Goal: Task Accomplishment & Management: Manage account settings

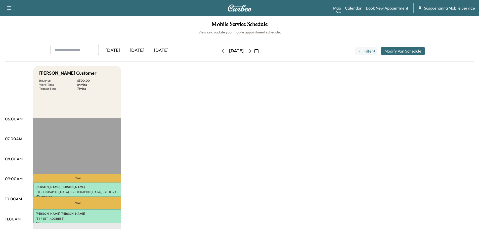
click at [379, 9] on link "Book New Appointment" at bounding box center [387, 8] width 43 height 6
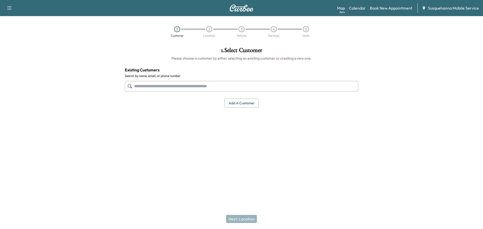
click at [183, 84] on input "text" at bounding box center [242, 86] width 234 height 11
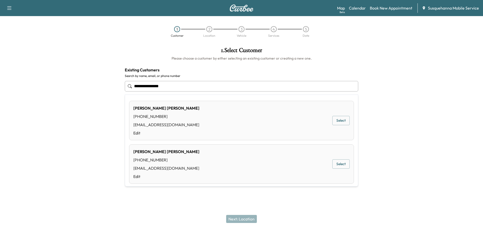
click at [212, 168] on div "[PERSON_NAME] [PHONE_NUMBER] [EMAIL_ADDRESS][DOMAIN_NAME] Edit Select" at bounding box center [241, 164] width 225 height 40
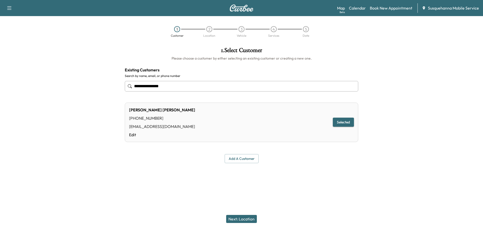
type input "**********"
click at [253, 220] on button "Next: Location" at bounding box center [241, 219] width 31 height 8
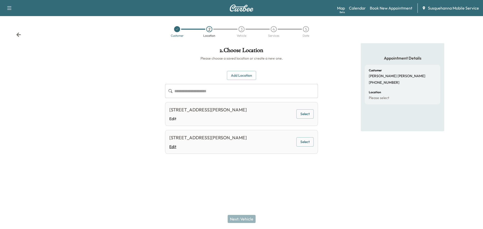
click at [209, 149] on link "Edit" at bounding box center [208, 147] width 78 height 6
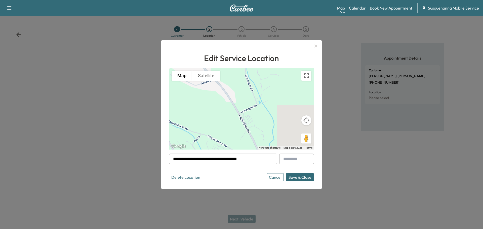
click at [302, 176] on button "Save & Close" at bounding box center [300, 177] width 28 height 8
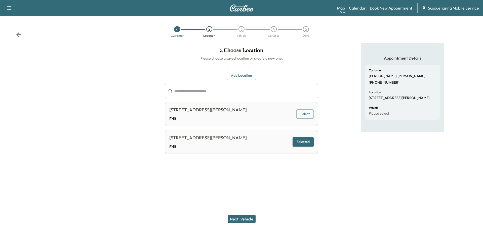
click at [251, 216] on button "Next: Vehicle" at bounding box center [242, 219] width 28 height 8
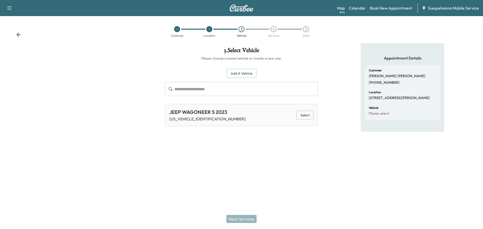
click at [312, 118] on button "Select" at bounding box center [304, 115] width 17 height 9
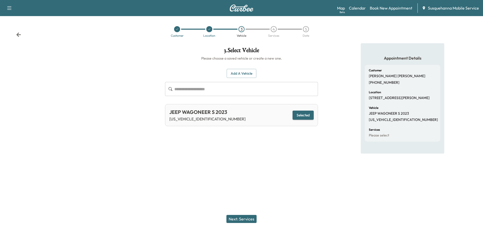
click at [250, 219] on button "Next: Services" at bounding box center [241, 219] width 30 height 8
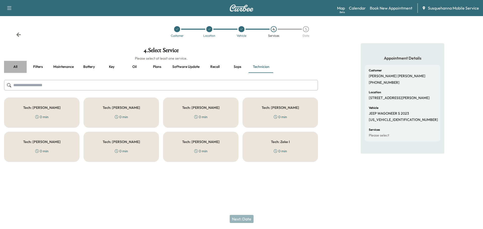
click at [18, 66] on button "all" at bounding box center [15, 67] width 23 height 12
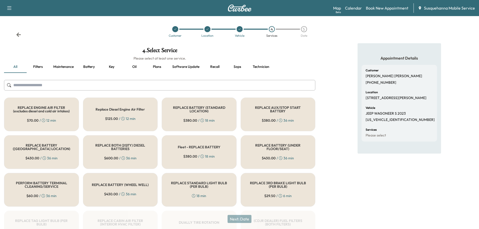
click at [55, 87] on input "text" at bounding box center [160, 85] width 312 height 11
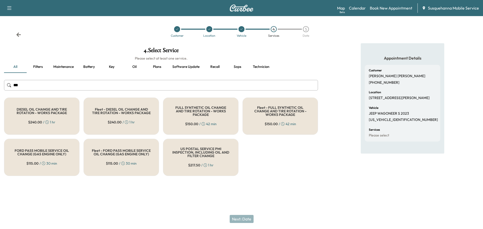
type input "***"
click at [190, 106] on div "FULL SYNTHETIC OIL CHANGE AND TIRE ROTATION - WORKS PACKAGE $ 150.00 / 42 min" at bounding box center [200, 116] width 75 height 37
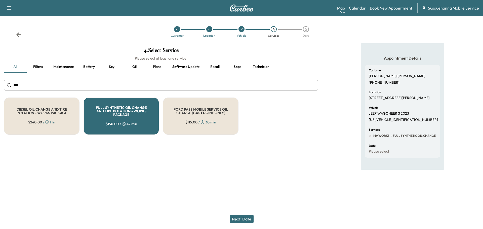
click at [247, 218] on button "Next: Date" at bounding box center [242, 219] width 24 height 8
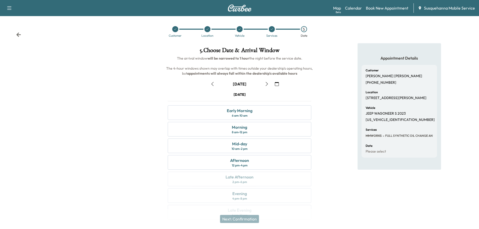
click at [265, 84] on icon "button" at bounding box center [267, 84] width 4 height 4
click at [252, 132] on div "Morning 8 am - 12 pm" at bounding box center [240, 129] width 144 height 15
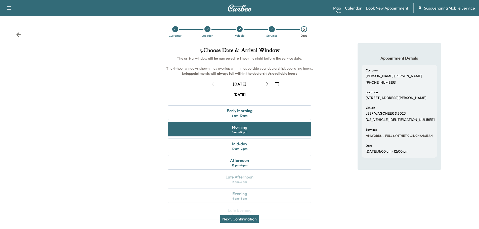
click at [258, 219] on button "Next: Confirmation" at bounding box center [239, 219] width 39 height 8
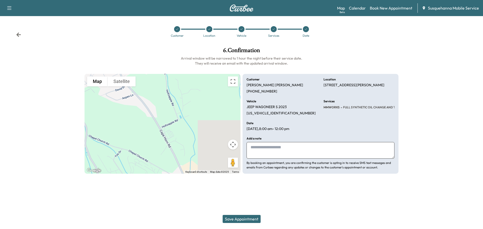
click at [270, 154] on textarea at bounding box center [321, 150] width 148 height 17
type textarea "**********"
drag, startPoint x: 323, startPoint y: 86, endPoint x: 384, endPoint y: 87, distance: 61.2
click at [384, 87] on div "**********" at bounding box center [321, 124] width 156 height 100
copy p "[STREET_ADDRESS][PERSON_NAME]"
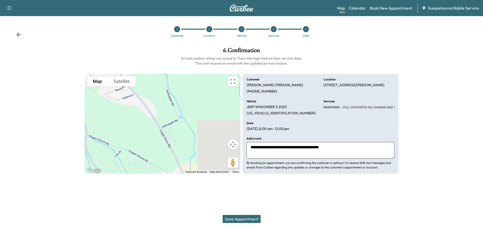
click at [256, 221] on button "Save Appointment" at bounding box center [242, 219] width 38 height 8
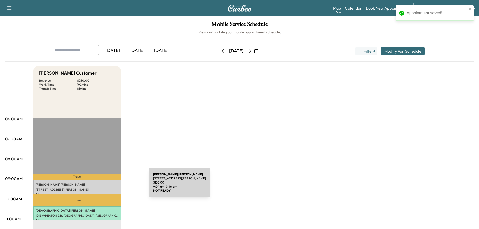
click at [111, 186] on p "[PERSON_NAME]" at bounding box center [77, 185] width 83 height 4
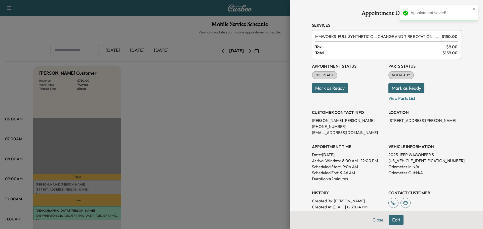
click at [400, 89] on button "Mark as Ready" at bounding box center [407, 88] width 36 height 10
click at [334, 92] on button "Mark as Ready" at bounding box center [330, 88] width 36 height 10
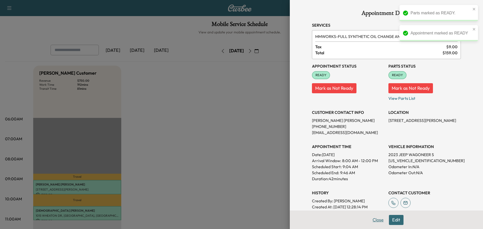
click at [371, 219] on button "Close" at bounding box center [378, 220] width 18 height 10
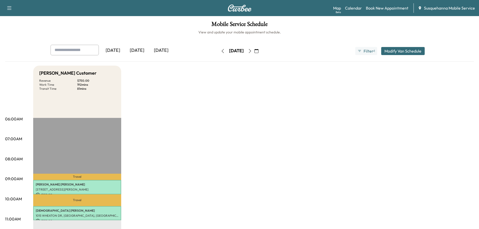
click at [221, 52] on icon "button" at bounding box center [223, 51] width 4 height 4
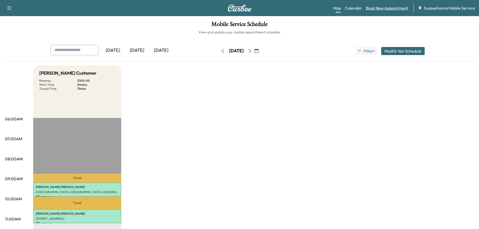
click at [377, 6] on link "Book New Appointment" at bounding box center [387, 8] width 43 height 6
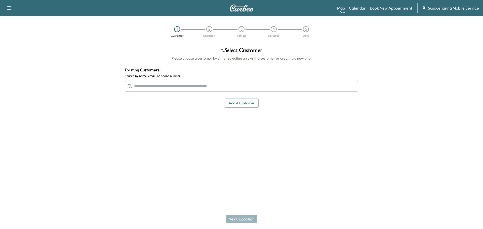
click at [158, 85] on input "text" at bounding box center [242, 86] width 234 height 11
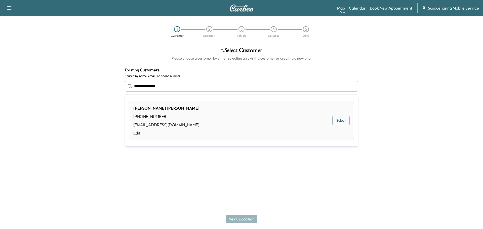
click at [162, 113] on div "[PERSON_NAME] [PHONE_NUMBER] [EMAIL_ADDRESS][DOMAIN_NAME] Edit" at bounding box center [166, 120] width 66 height 31
type input "**********"
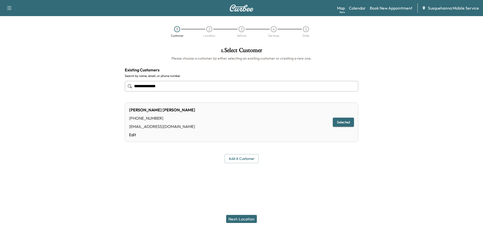
click at [255, 218] on button "Next: Location" at bounding box center [241, 219] width 31 height 8
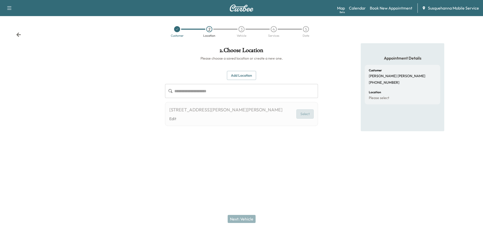
click at [307, 112] on button "Select" at bounding box center [304, 113] width 17 height 9
click at [240, 219] on div "Next: Vehicle" at bounding box center [241, 219] width 483 height 20
click at [376, 9] on link "Book New Appointment" at bounding box center [391, 8] width 43 height 6
click at [362, 10] on link "Calendar" at bounding box center [357, 8] width 17 height 6
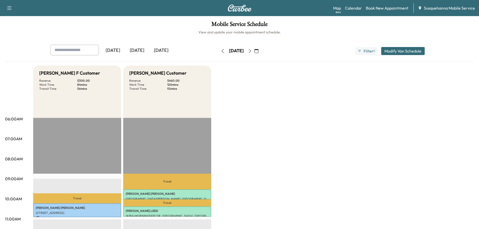
click at [251, 53] on icon "button" at bounding box center [250, 51] width 2 height 4
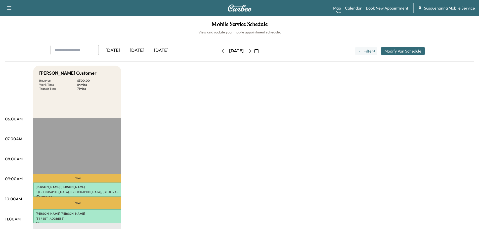
click at [252, 50] on icon "button" at bounding box center [250, 51] width 4 height 4
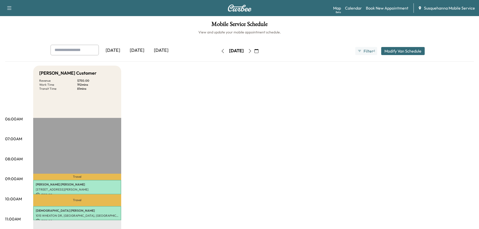
scroll to position [81, 0]
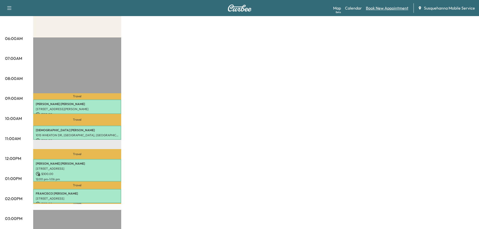
click at [392, 7] on link "Book New Appointment" at bounding box center [387, 8] width 43 height 6
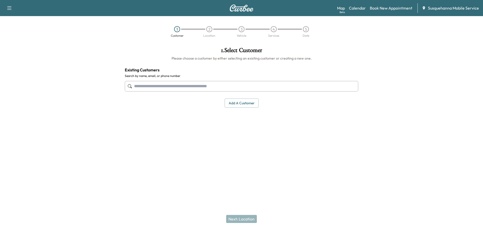
drag, startPoint x: 232, startPoint y: 87, endPoint x: 229, endPoint y: 77, distance: 10.2
click at [232, 86] on input "text" at bounding box center [242, 86] width 234 height 11
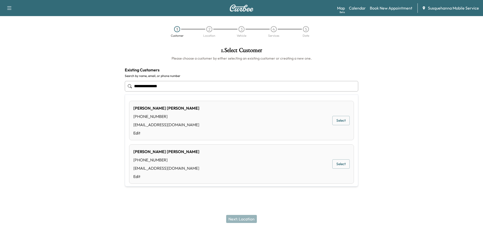
click at [342, 121] on button "Select" at bounding box center [340, 120] width 17 height 9
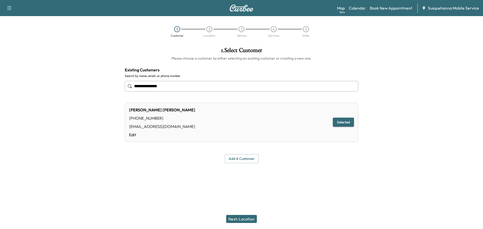
type input "**********"
click at [250, 219] on button "Next: Location" at bounding box center [241, 219] width 31 height 8
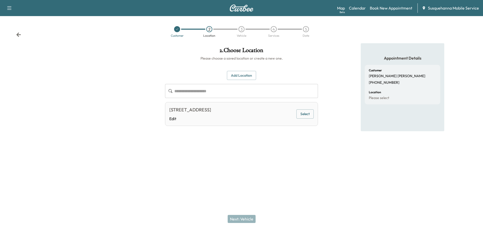
click at [313, 113] on button "Select" at bounding box center [304, 113] width 17 height 9
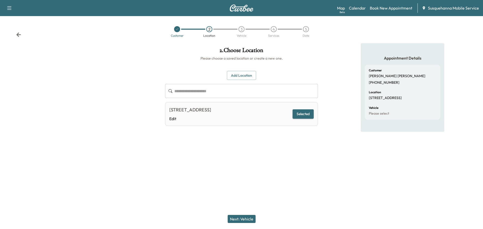
click at [249, 219] on button "Next: Vehicle" at bounding box center [242, 219] width 28 height 8
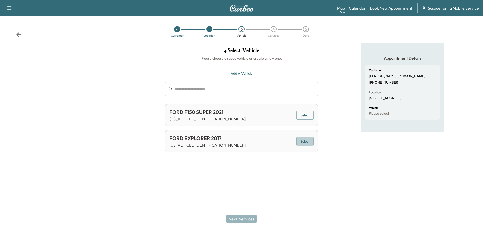
click at [300, 141] on button "Select" at bounding box center [304, 141] width 17 height 9
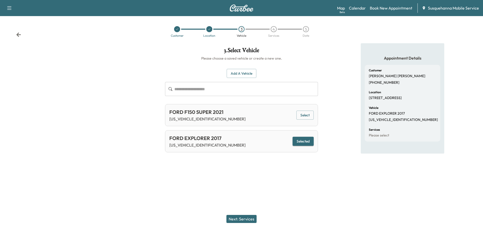
click at [252, 217] on button "Next: Services" at bounding box center [241, 219] width 30 height 8
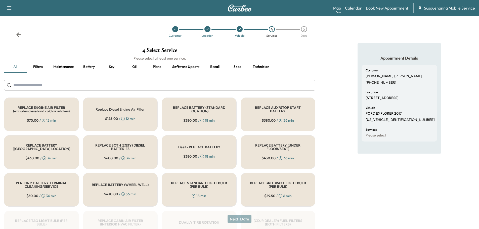
click at [103, 85] on input "text" at bounding box center [160, 85] width 312 height 11
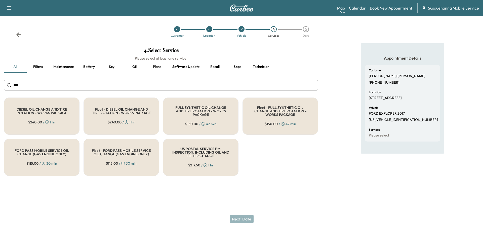
type input "***"
click at [188, 122] on span "$ 150.00" at bounding box center [191, 124] width 13 height 5
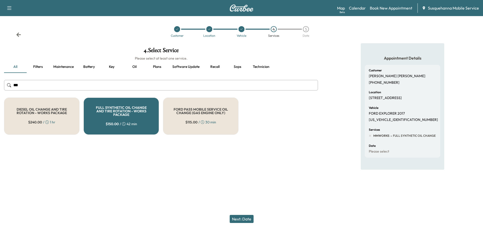
click at [251, 222] on button "Next: Date" at bounding box center [242, 219] width 24 height 8
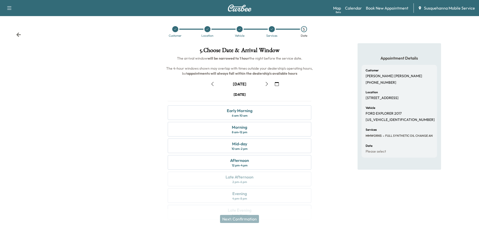
click at [275, 83] on icon "button" at bounding box center [277, 84] width 4 height 4
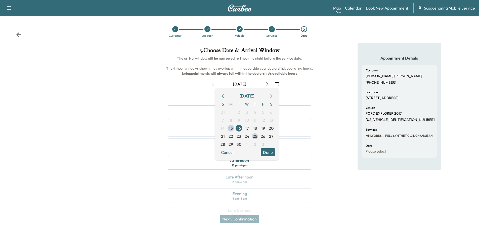
click at [255, 138] on span "25" at bounding box center [255, 136] width 5 height 6
click at [266, 155] on button "Done" at bounding box center [268, 152] width 14 height 8
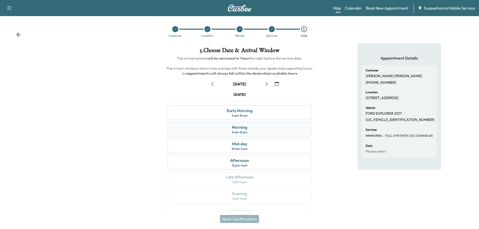
click at [267, 131] on div "Morning 8 am - 12 pm" at bounding box center [240, 129] width 144 height 15
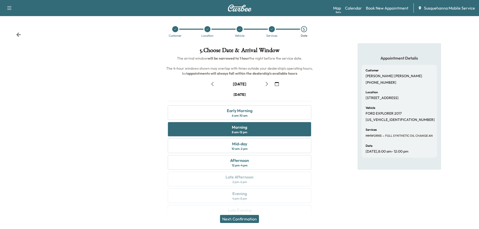
click at [252, 221] on button "Next: Confirmation" at bounding box center [239, 219] width 39 height 8
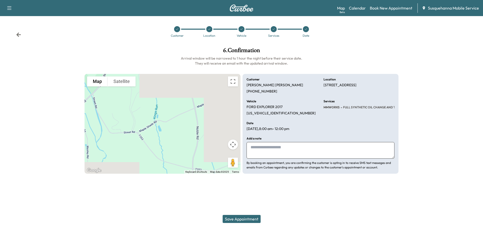
click at [272, 154] on textarea at bounding box center [321, 150] width 148 height 17
type textarea "**********"
click at [250, 218] on button "Save Appointment" at bounding box center [242, 219] width 38 height 8
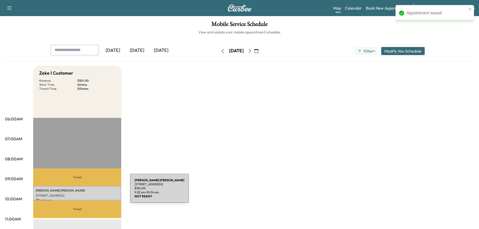
click at [92, 191] on p "[PERSON_NAME]" at bounding box center [77, 191] width 83 height 4
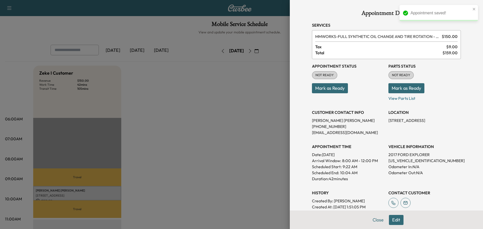
click at [401, 88] on button "Mark as Ready" at bounding box center [407, 88] width 36 height 10
click at [324, 89] on button "Mark as Ready" at bounding box center [330, 88] width 36 height 10
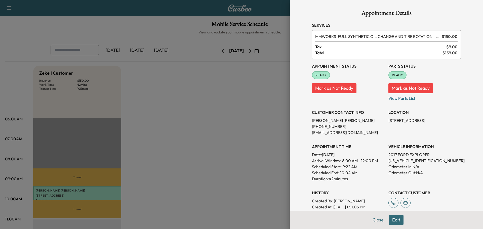
click at [379, 223] on button "Close" at bounding box center [378, 220] width 18 height 10
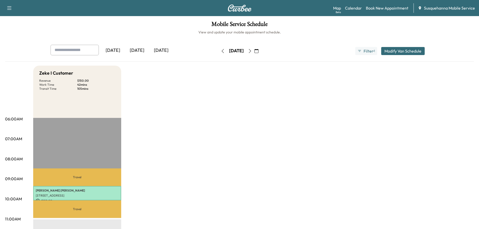
click at [374, 4] on div "Map Beta Calendar Book New Appointment Susquehanna Mobile Service" at bounding box center [404, 8] width 142 height 10
click at [376, 8] on link "Book New Appointment" at bounding box center [387, 8] width 43 height 6
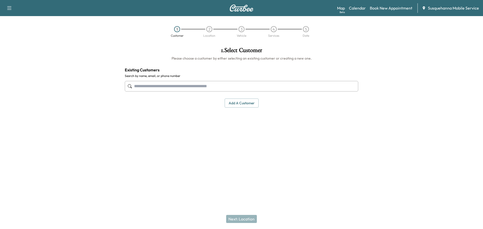
click at [165, 82] on input "text" at bounding box center [242, 86] width 234 height 11
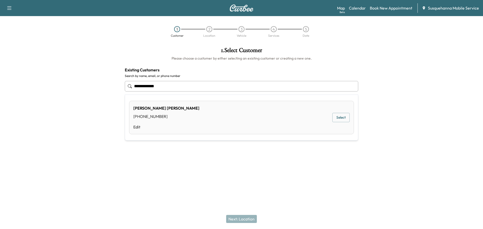
click at [340, 117] on button "Select" at bounding box center [340, 117] width 17 height 9
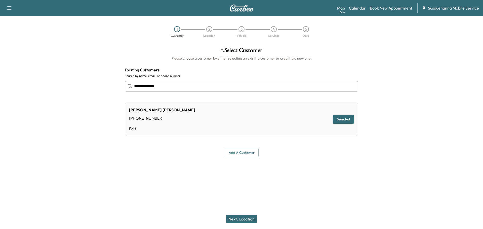
type input "**********"
click at [239, 219] on button "Next: Location" at bounding box center [241, 219] width 31 height 8
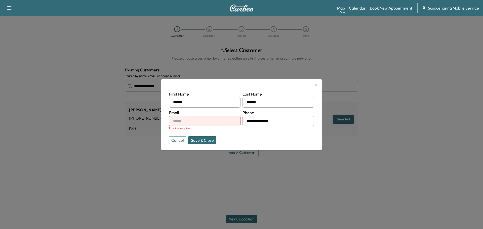
click at [196, 121] on input "text" at bounding box center [204, 121] width 71 height 11
type input "**********"
click at [208, 138] on button "Save & Close" at bounding box center [202, 140] width 28 height 8
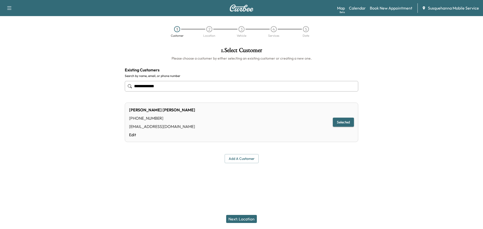
click at [246, 219] on button "Next: Location" at bounding box center [241, 219] width 31 height 8
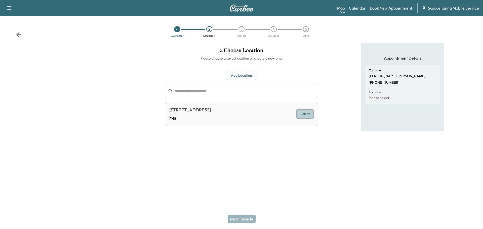
click at [304, 112] on button "Select" at bounding box center [304, 113] width 17 height 9
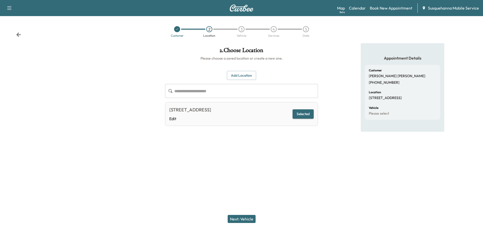
click at [236, 218] on button "Next: Vehicle" at bounding box center [242, 219] width 28 height 8
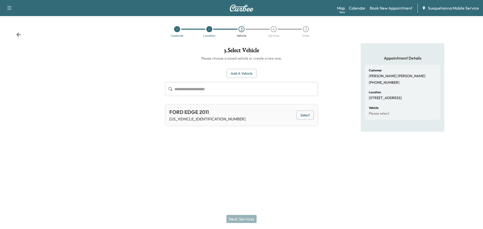
click at [247, 77] on button "Add a Vehicle" at bounding box center [242, 73] width 30 height 9
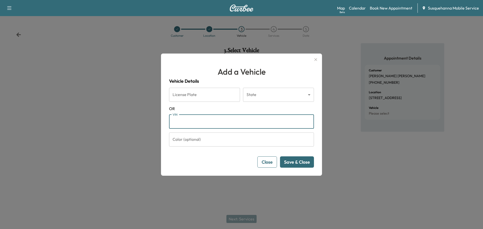
paste input "**********"
type input "**********"
click at [298, 162] on button "Save & Close" at bounding box center [297, 162] width 34 height 11
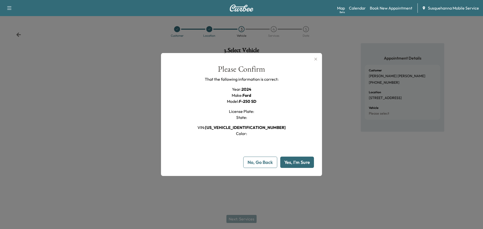
click at [297, 164] on button "Yes, I'm Sure" at bounding box center [297, 162] width 34 height 11
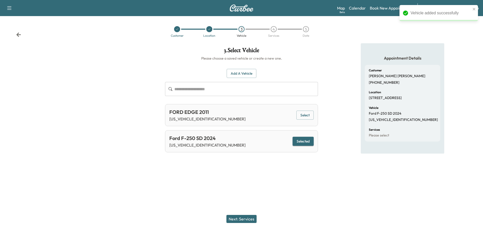
click at [244, 216] on button "Next: Services" at bounding box center [241, 219] width 30 height 8
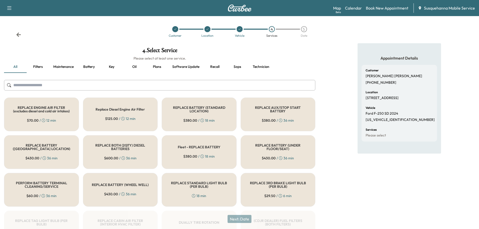
click at [183, 88] on input "text" at bounding box center [160, 85] width 312 height 11
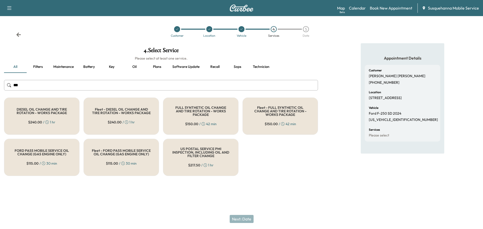
type input "***"
click at [195, 106] on div "FULL SYNTHETIC OIL CHANGE AND TIRE ROTATION - WORKS PACKAGE $ 150.00 / 42 min" at bounding box center [200, 116] width 75 height 37
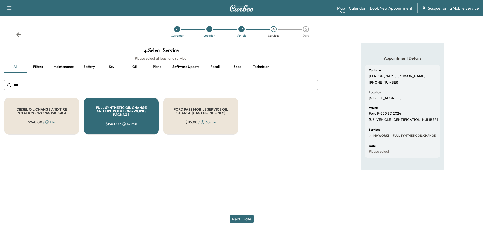
click at [243, 220] on button "Next: Date" at bounding box center [242, 219] width 24 height 8
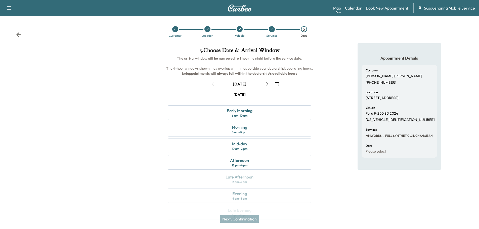
click at [280, 84] on button "button" at bounding box center [277, 84] width 9 height 8
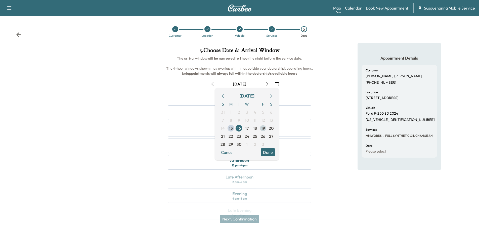
click at [265, 131] on span "19" at bounding box center [263, 128] width 4 height 6
click at [273, 153] on button "Done" at bounding box center [268, 152] width 14 height 8
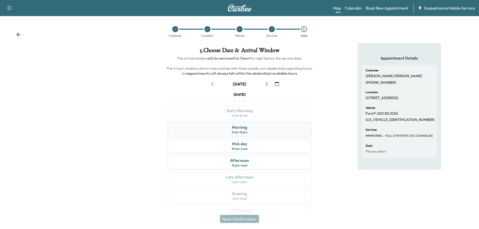
click at [257, 132] on div "Morning 8 am - 12 pm" at bounding box center [240, 129] width 144 height 15
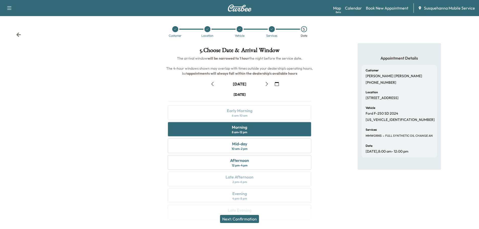
click at [254, 218] on button "Next: Confirmation" at bounding box center [239, 219] width 39 height 8
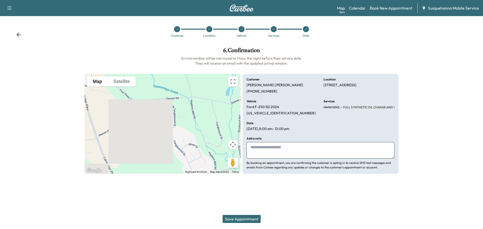
click at [270, 149] on textarea at bounding box center [321, 150] width 148 height 17
click at [311, 148] on textarea "**********" at bounding box center [321, 150] width 148 height 17
type textarea "**********"
click at [247, 220] on button "Save Appointment" at bounding box center [242, 219] width 38 height 8
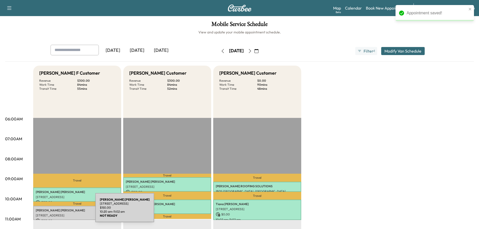
click at [58, 211] on p "[PERSON_NAME]" at bounding box center [77, 211] width 83 height 4
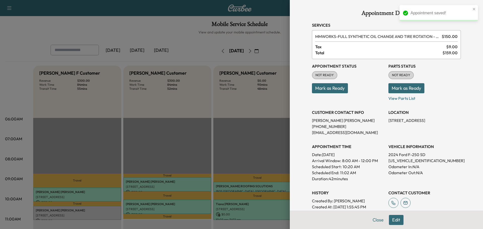
click at [402, 89] on button "Mark as Ready" at bounding box center [407, 88] width 36 height 10
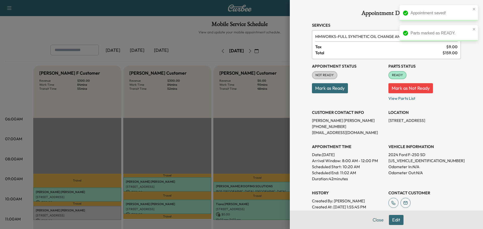
click at [337, 88] on button "Mark as Ready" at bounding box center [330, 88] width 36 height 10
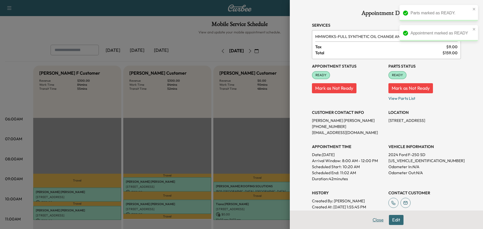
click at [378, 218] on button "Close" at bounding box center [378, 220] width 18 height 10
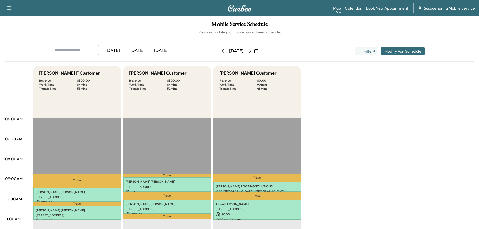
click at [259, 53] on icon "button" at bounding box center [257, 51] width 4 height 4
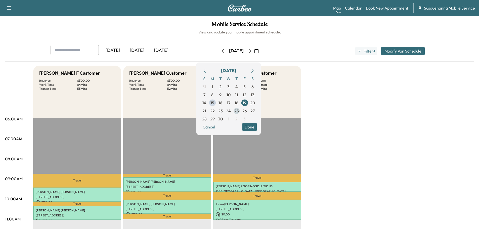
click at [239, 112] on span "25" at bounding box center [237, 111] width 5 height 6
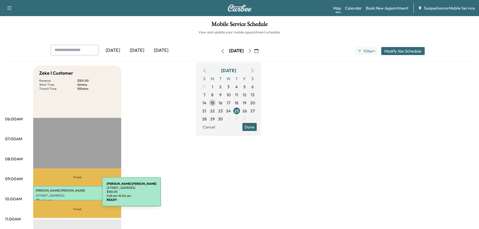
click at [64, 195] on p "[STREET_ADDRESS]" at bounding box center [77, 196] width 83 height 4
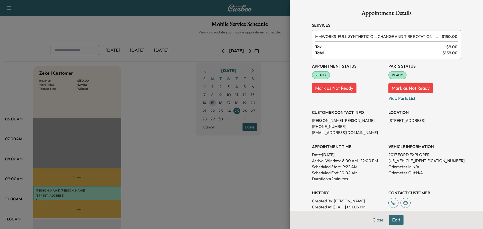
click at [391, 221] on button "Edit" at bounding box center [396, 220] width 15 height 10
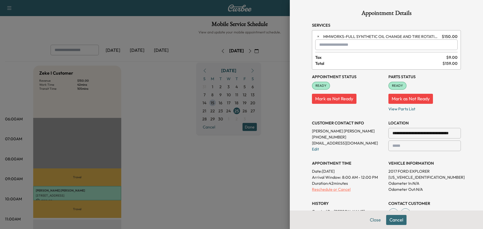
click at [339, 192] on p "Reschedule or Cancel" at bounding box center [348, 189] width 72 height 6
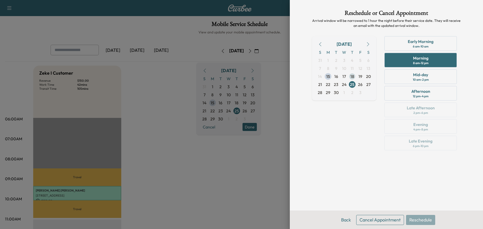
click at [352, 77] on span "18" at bounding box center [353, 76] width 4 height 6
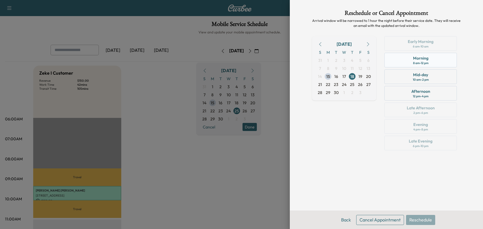
click at [396, 63] on div "Morning 8 am - 12 pm" at bounding box center [420, 60] width 72 height 15
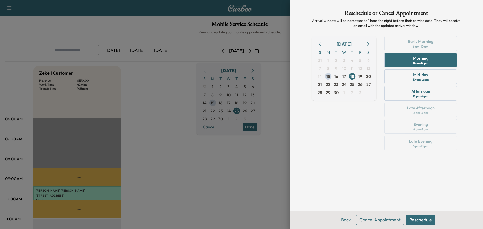
click at [414, 222] on button "Reschedule" at bounding box center [420, 220] width 29 height 10
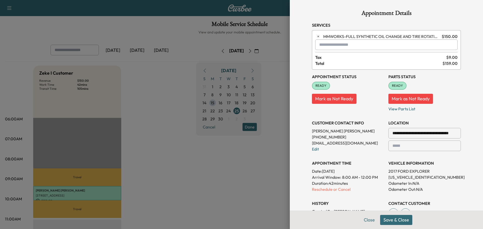
click at [389, 220] on button "Save & Close" at bounding box center [396, 220] width 32 height 10
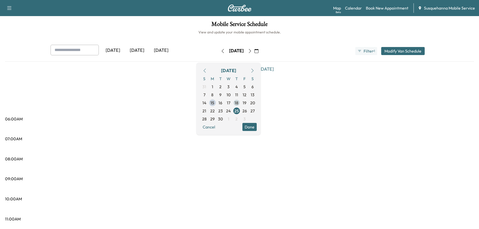
click at [239, 104] on span "18" at bounding box center [237, 103] width 4 height 6
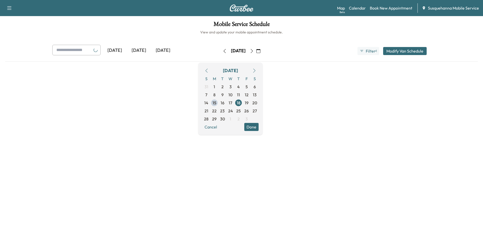
click at [259, 126] on button "Done" at bounding box center [251, 127] width 14 height 8
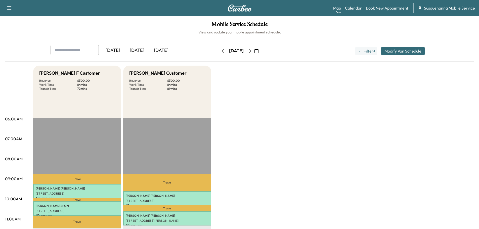
scroll to position [81, 0]
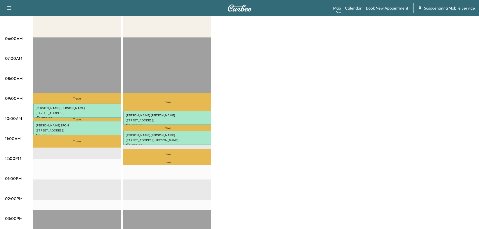
click at [380, 7] on link "Book New Appointment" at bounding box center [387, 8] width 43 height 6
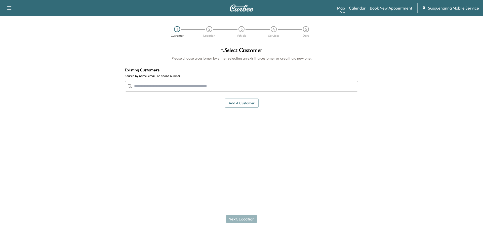
click at [170, 86] on input "text" at bounding box center [242, 86] width 234 height 11
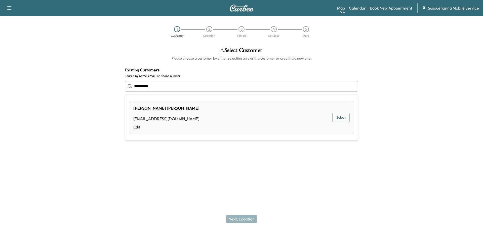
click at [135, 127] on link "Edit" at bounding box center [166, 127] width 66 height 6
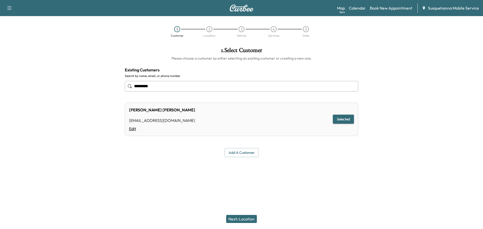
type input "*********"
click at [131, 129] on link "Edit" at bounding box center [162, 129] width 66 height 6
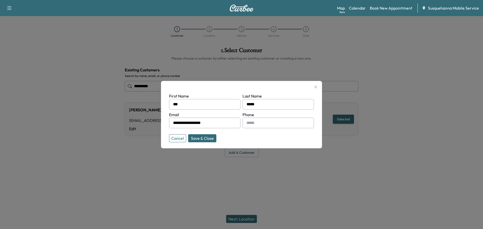
click at [259, 124] on input "text" at bounding box center [278, 123] width 71 height 11
type input "**********"
click at [208, 139] on button "Save & Close" at bounding box center [202, 138] width 28 height 8
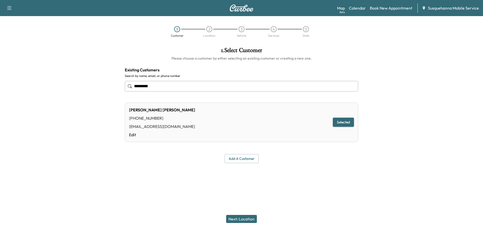
click at [247, 219] on button "Next: Location" at bounding box center [241, 219] width 31 height 8
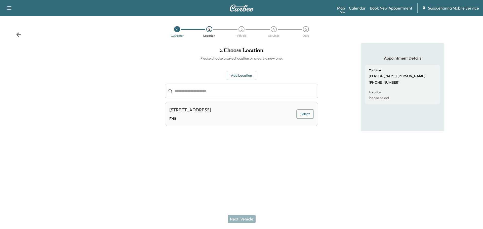
click at [306, 116] on button "Select" at bounding box center [304, 113] width 17 height 9
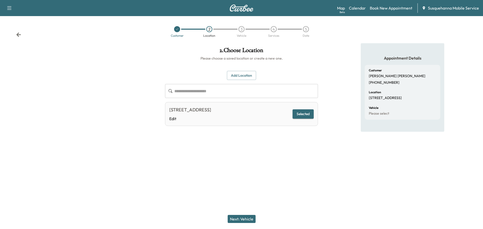
click at [243, 218] on button "Next: Vehicle" at bounding box center [242, 219] width 28 height 8
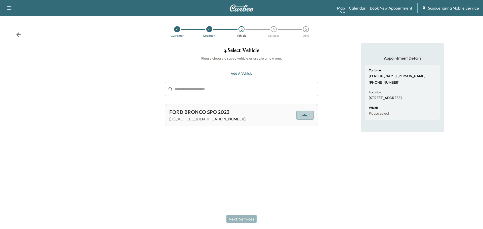
click at [304, 113] on button "Select" at bounding box center [304, 115] width 17 height 9
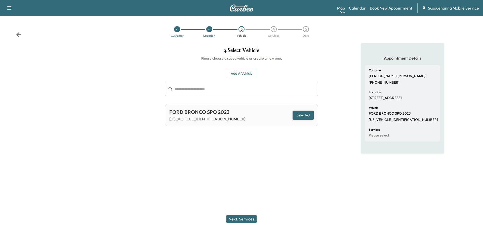
click at [249, 219] on button "Next: Services" at bounding box center [241, 219] width 30 height 8
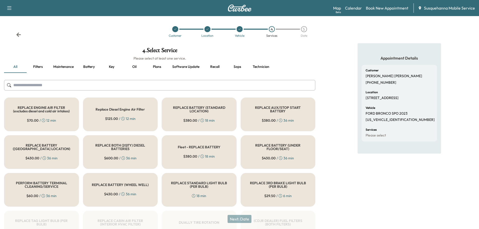
click at [48, 81] on input "text" at bounding box center [160, 85] width 312 height 11
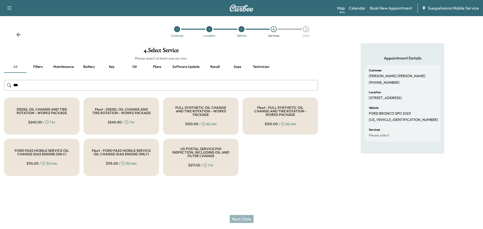
type input "***"
click at [206, 126] on div "FULL SYNTHETIC OIL CHANGE AND TIRE ROTATION - WORKS PACKAGE $ 150.00 / 42 min" at bounding box center [200, 116] width 75 height 37
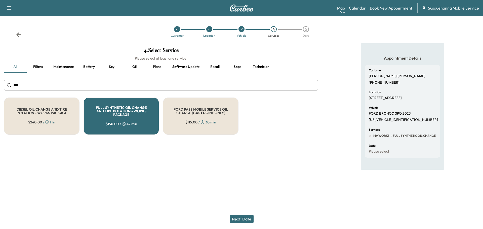
click at [233, 220] on button "Next: Date" at bounding box center [242, 219] width 24 height 8
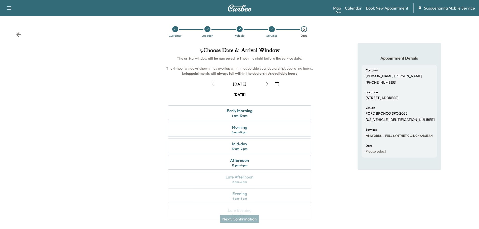
click at [278, 84] on icon "button" at bounding box center [277, 84] width 4 height 4
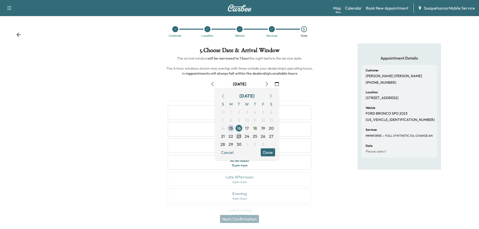
click at [239, 137] on span "23" at bounding box center [239, 136] width 5 height 6
click at [265, 151] on button "Done" at bounding box center [268, 152] width 14 height 8
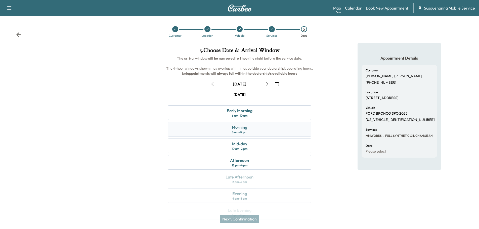
click at [263, 132] on div "Morning 8 am - 12 pm" at bounding box center [240, 129] width 144 height 15
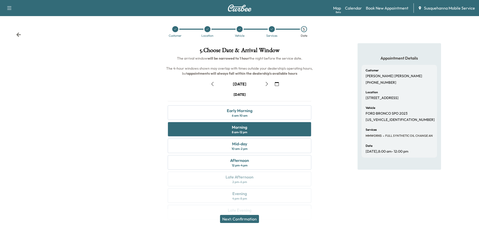
click at [255, 222] on button "Next: Confirmation" at bounding box center [239, 219] width 39 height 8
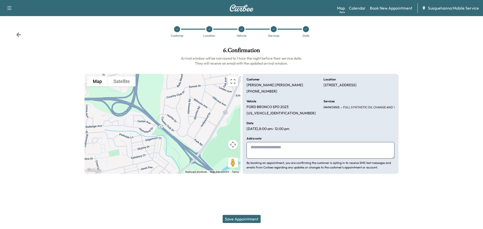
click at [282, 151] on textarea at bounding box center [321, 150] width 148 height 17
type textarea "**********"
click at [253, 221] on button "Save Appointment" at bounding box center [242, 219] width 38 height 8
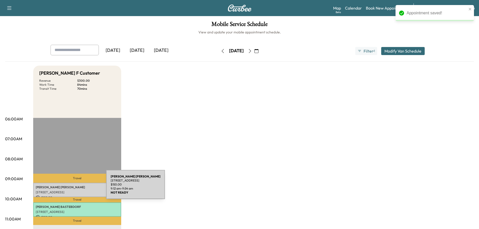
click at [68, 188] on p "[PERSON_NAME]" at bounding box center [77, 187] width 83 height 4
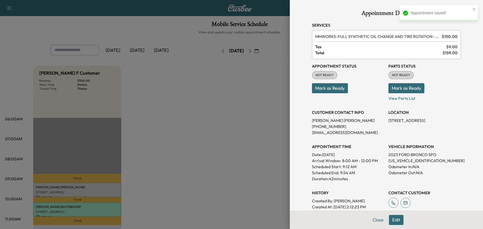
click at [408, 92] on button "Mark as Ready" at bounding box center [407, 88] width 36 height 10
click at [408, 92] on p "Mark as Ready" at bounding box center [425, 86] width 72 height 14
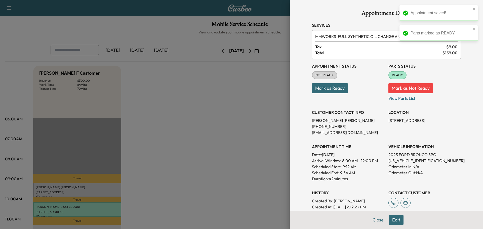
click at [334, 92] on button "Mark as Ready" at bounding box center [330, 88] width 36 height 10
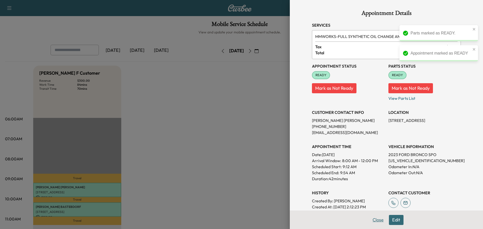
click at [373, 221] on button "Close" at bounding box center [378, 220] width 18 height 10
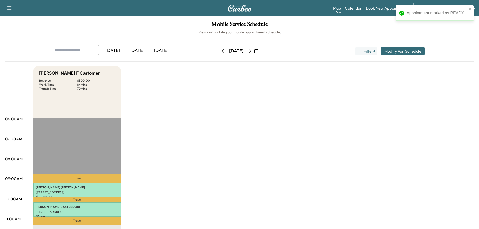
click at [341, 51] on div "[DATE] [DATE] [DATE] [DATE] September 2025 S M T W T F S 31 1 2 3 4 5 6 7 8 9 1…" at bounding box center [240, 51] width 387 height 13
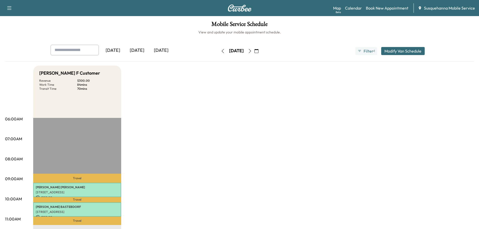
click at [219, 52] on button "button" at bounding box center [223, 51] width 9 height 8
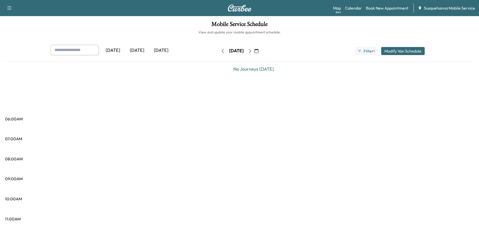
click at [219, 52] on button "button" at bounding box center [223, 51] width 9 height 8
click at [221, 52] on icon "button" at bounding box center [223, 51] width 4 height 4
click at [219, 52] on button "button" at bounding box center [223, 51] width 9 height 8
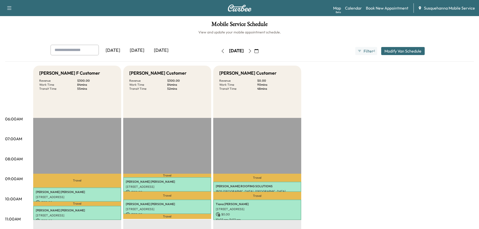
scroll to position [27, 0]
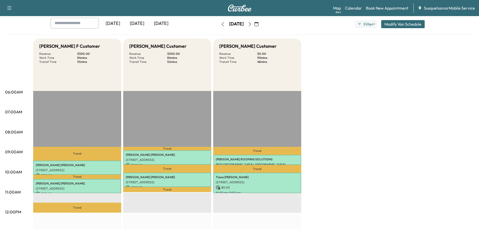
click at [221, 26] on icon "button" at bounding box center [223, 24] width 4 height 4
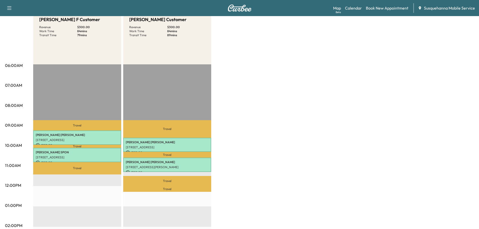
scroll to position [27, 0]
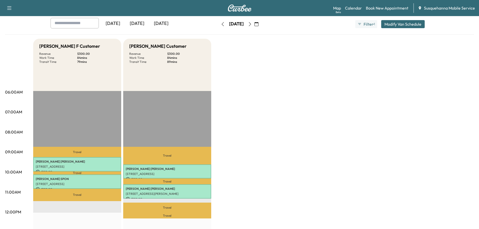
click at [221, 25] on icon "button" at bounding box center [223, 24] width 4 height 4
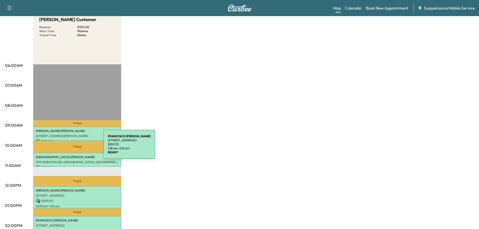
scroll to position [27, 0]
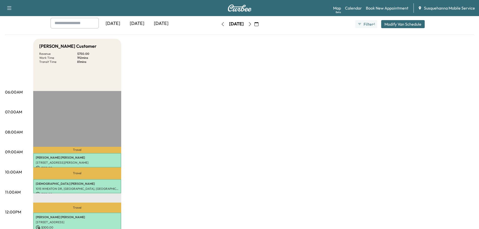
click at [219, 26] on button "button" at bounding box center [223, 24] width 9 height 8
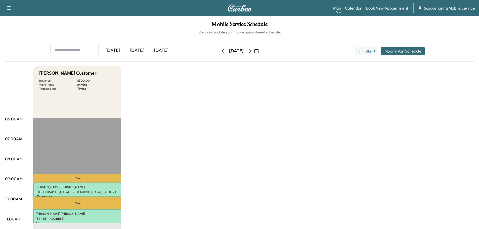
click at [252, 50] on icon "button" at bounding box center [250, 51] width 4 height 4
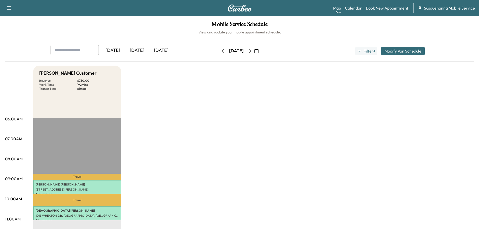
click at [259, 52] on icon "button" at bounding box center [257, 51] width 4 height 4
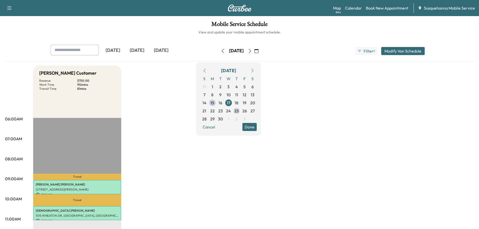
click at [239, 110] on span "25" at bounding box center [237, 111] width 5 height 6
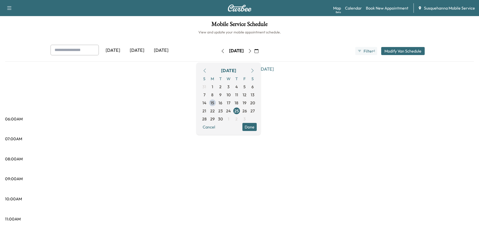
click at [257, 127] on button "Done" at bounding box center [250, 127] width 14 height 8
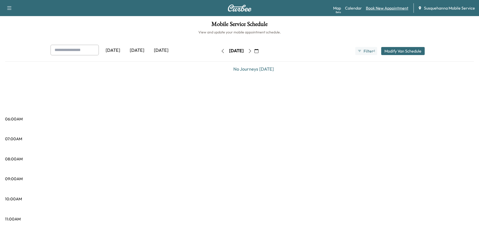
click at [387, 9] on link "Book New Appointment" at bounding box center [387, 8] width 43 height 6
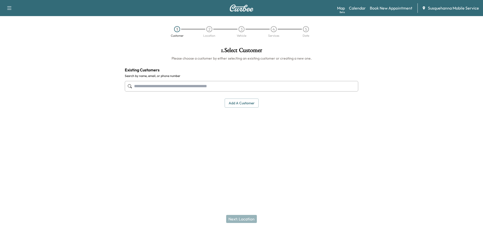
click at [144, 88] on input "text" at bounding box center [242, 86] width 234 height 11
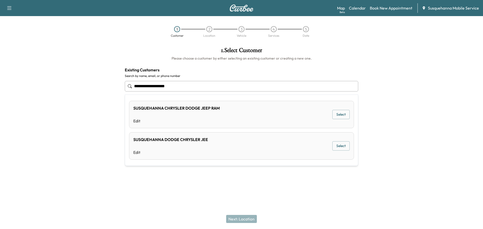
click at [201, 109] on div "SUSQUEHANNA CHRYSLER DODGE JEEP RAM" at bounding box center [176, 108] width 87 height 6
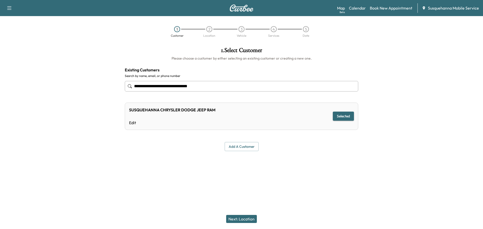
type input "**********"
click at [247, 219] on button "Next: Location" at bounding box center [241, 219] width 31 height 8
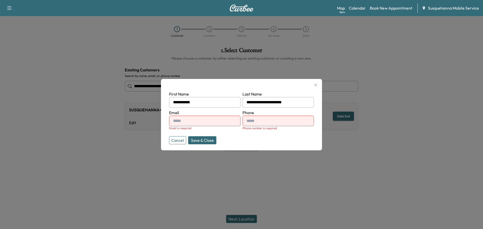
click at [209, 122] on input "text" at bounding box center [204, 121] width 71 height 11
type input "**********"
click at [259, 121] on input "text" at bounding box center [278, 121] width 71 height 11
type input "**********"
click at [258, 147] on div "**********" at bounding box center [241, 114] width 161 height 71
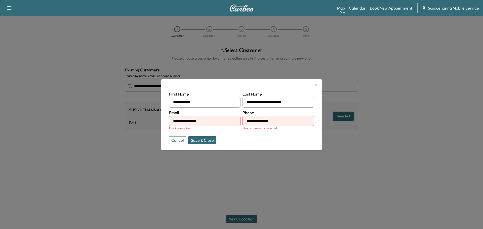
click at [202, 140] on button "Save & Close" at bounding box center [202, 140] width 28 height 8
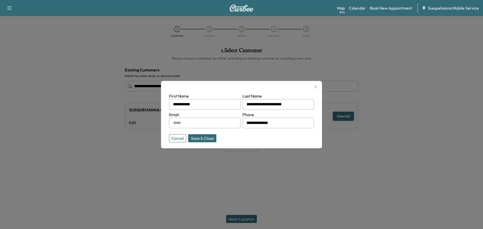
type input "**********"
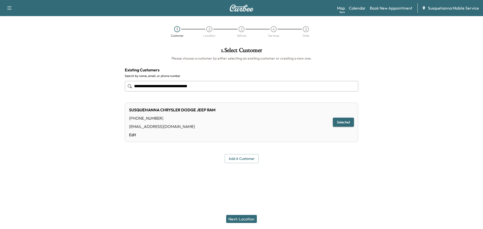
click at [241, 217] on button "Next: Location" at bounding box center [241, 219] width 31 height 8
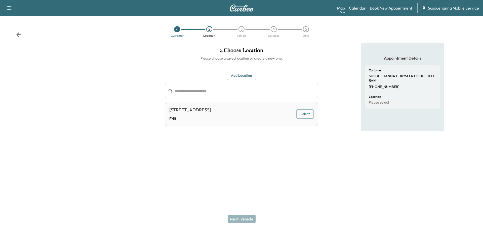
click at [302, 113] on button "Select" at bounding box center [304, 113] width 17 height 9
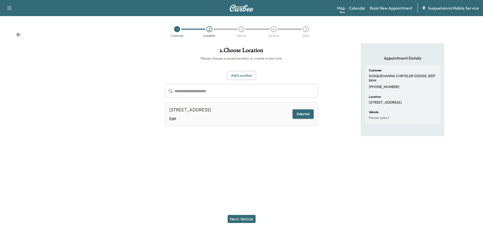
click at [250, 219] on button "Next: Vehicle" at bounding box center [242, 219] width 28 height 8
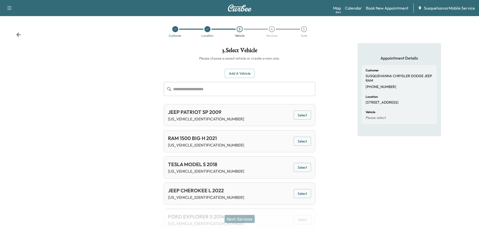
click at [241, 75] on button "Add a Vehicle" at bounding box center [240, 73] width 30 height 9
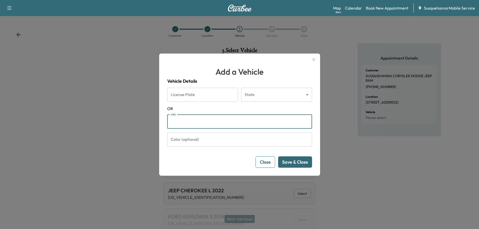
paste input "**********"
type input "**********"
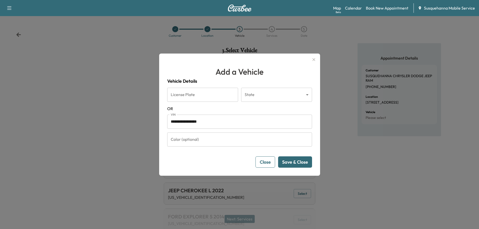
click at [298, 160] on button "Save & Close" at bounding box center [295, 162] width 34 height 11
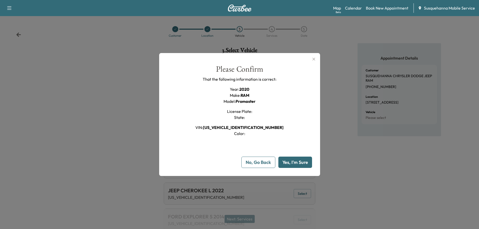
click at [298, 160] on button "Yes, I'm Sure" at bounding box center [296, 162] width 34 height 11
click at [269, 165] on button "No, Go Back" at bounding box center [259, 162] width 34 height 11
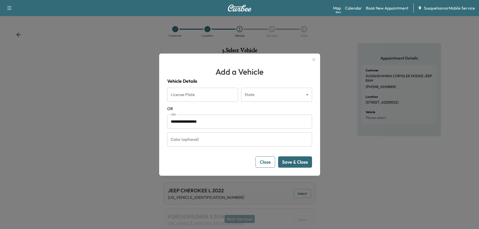
click at [315, 59] on icon "button" at bounding box center [314, 60] width 6 height 6
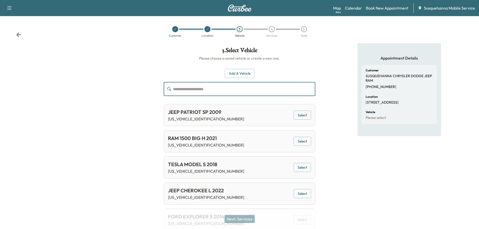
paste input "**********"
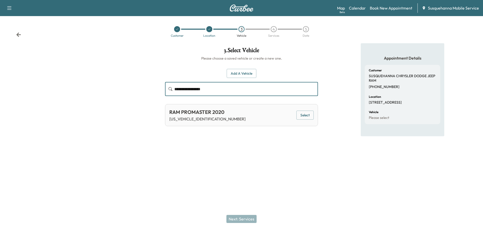
type input "**********"
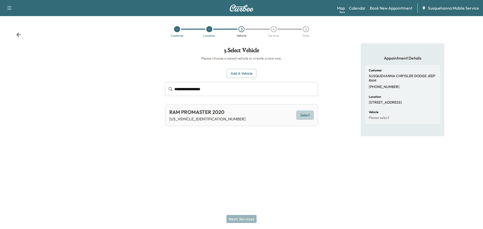
click at [303, 118] on button "Select" at bounding box center [304, 115] width 17 height 9
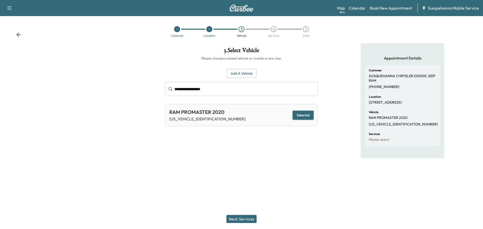
click at [251, 217] on button "Next: Services" at bounding box center [241, 219] width 30 height 8
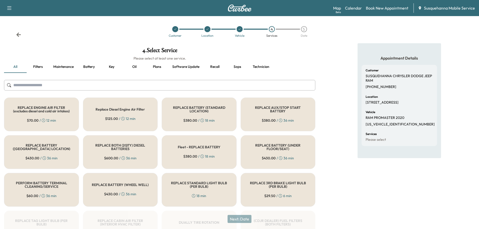
click at [206, 83] on input "text" at bounding box center [160, 85] width 312 height 11
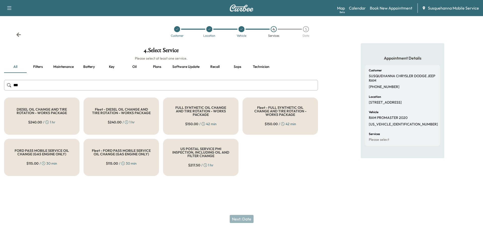
type input "***"
click at [182, 112] on h5 "FULL SYNTHETIC OIL CHANGE AND TIRE ROTATION - WORKS PACKAGE" at bounding box center [200, 111] width 59 height 11
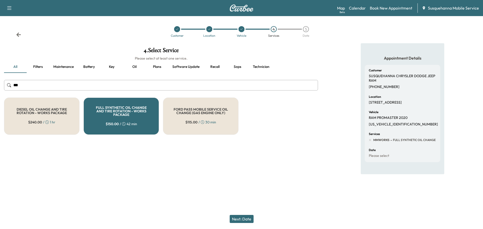
click at [246, 219] on button "Next: Date" at bounding box center [242, 219] width 24 height 8
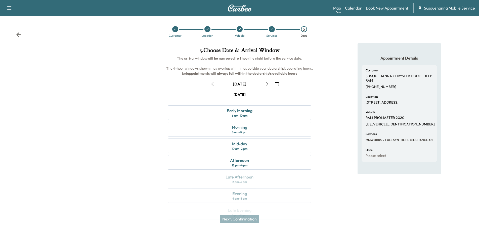
click at [276, 83] on icon "button" at bounding box center [277, 84] width 4 height 4
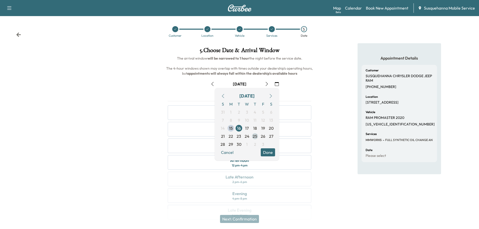
click at [255, 137] on span "25" at bounding box center [255, 136] width 5 height 6
click at [270, 154] on button "Done" at bounding box center [268, 152] width 14 height 8
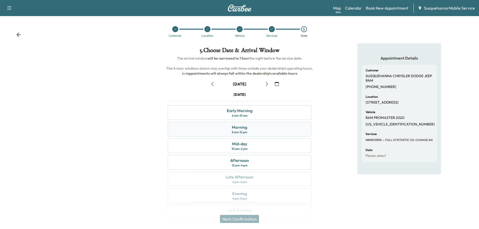
click at [242, 126] on div "Morning" at bounding box center [239, 127] width 15 height 6
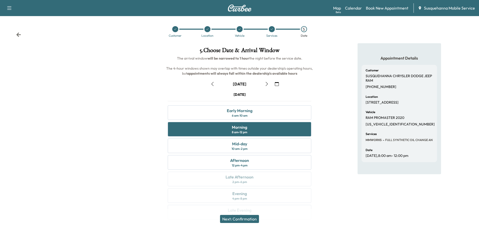
click at [248, 221] on button "Next: Confirmation" at bounding box center [239, 219] width 39 height 8
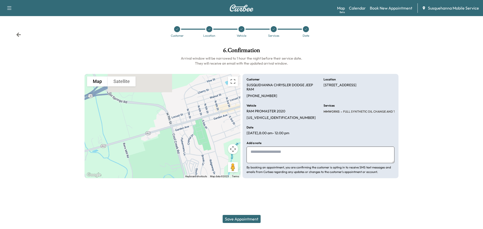
click at [272, 150] on textarea at bounding box center [321, 155] width 148 height 17
type textarea "**********"
click at [251, 218] on button "Save Appointment" at bounding box center [242, 219] width 38 height 8
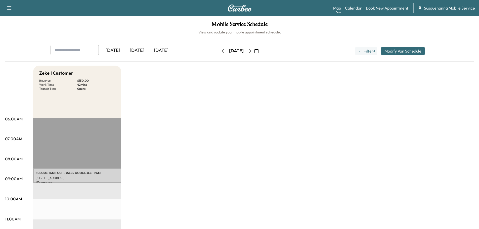
click at [396, 51] on button "Modify Van Schedule" at bounding box center [403, 51] width 44 height 8
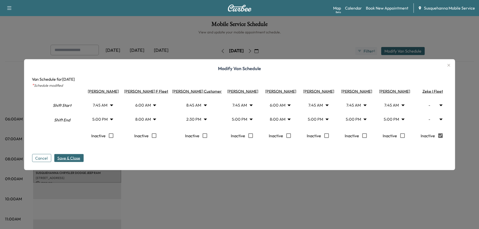
click at [54, 159] on button "Save & Close" at bounding box center [68, 158] width 29 height 8
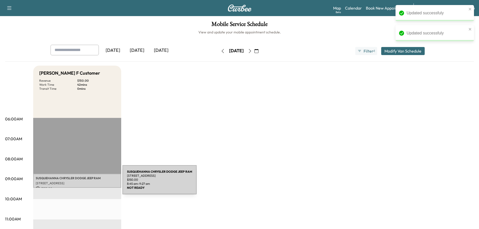
click at [85, 183] on p "[STREET_ADDRESS]" at bounding box center [77, 183] width 83 height 4
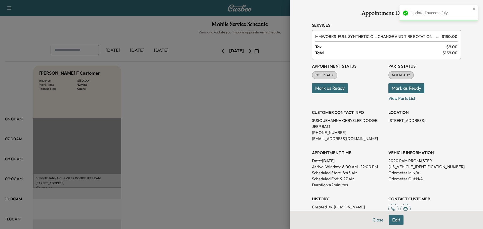
click at [404, 90] on button "Mark as Ready" at bounding box center [407, 88] width 36 height 10
click at [334, 91] on button "Mark as Ready" at bounding box center [330, 88] width 36 height 10
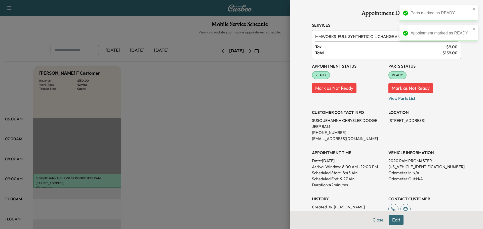
drag, startPoint x: 375, startPoint y: 218, endPoint x: 333, endPoint y: 198, distance: 46.9
click at [375, 218] on button "Close" at bounding box center [378, 220] width 18 height 10
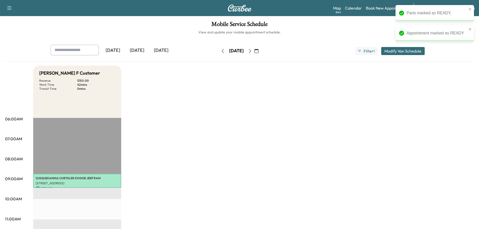
click at [355, 34] on h6 "View and update your mobile appointment schedule." at bounding box center [239, 32] width 469 height 5
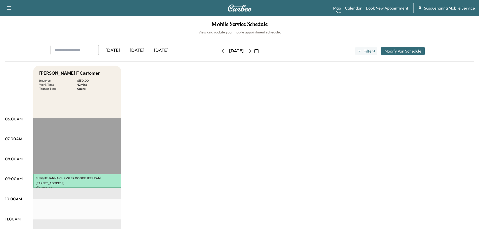
click at [377, 7] on link "Book New Appointment" at bounding box center [387, 8] width 43 height 6
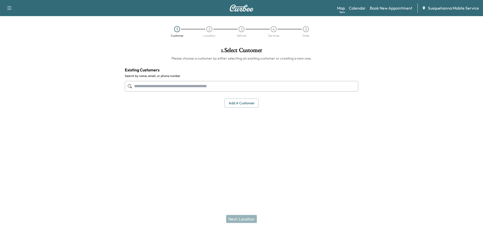
click at [173, 89] on input "text" at bounding box center [242, 86] width 234 height 11
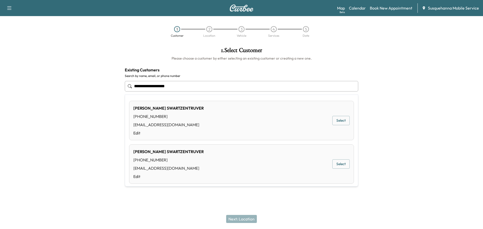
click at [223, 114] on div "[PERSON_NAME] [PHONE_NUMBER] [EMAIL_ADDRESS][DOMAIN_NAME] Edit Select" at bounding box center [241, 121] width 225 height 40
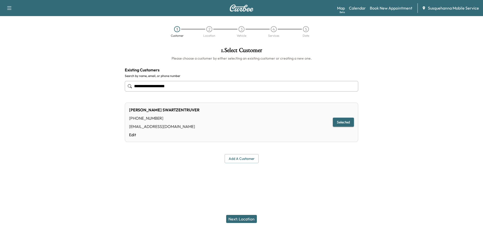
type input "**********"
click at [338, 126] on button "Selected" at bounding box center [343, 122] width 21 height 9
click at [242, 221] on button "Next: Location" at bounding box center [241, 219] width 31 height 8
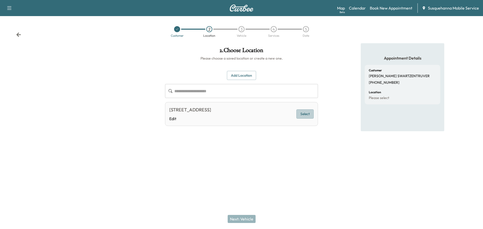
click at [304, 112] on button "Select" at bounding box center [304, 113] width 17 height 9
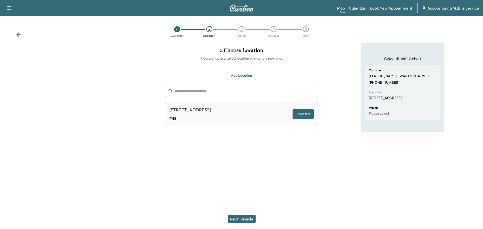
click at [242, 219] on button "Next: Vehicle" at bounding box center [242, 219] width 28 height 8
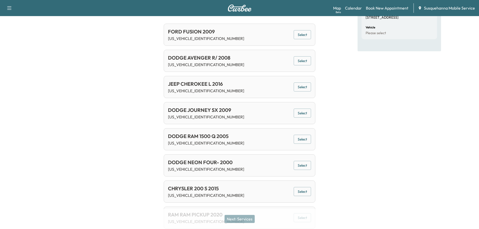
scroll to position [107, 0]
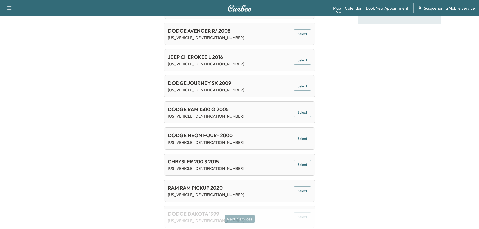
click at [299, 193] on button "Select" at bounding box center [302, 190] width 17 height 9
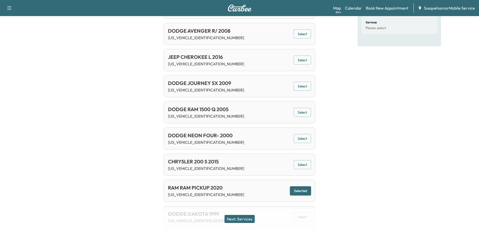
click at [242, 220] on button "Next: Services" at bounding box center [240, 219] width 30 height 8
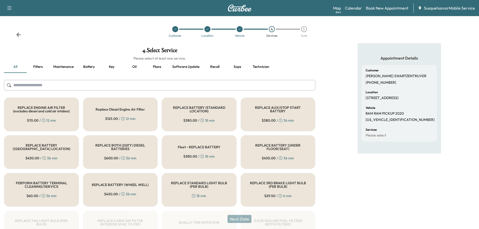
click at [170, 88] on input "text" at bounding box center [160, 85] width 312 height 11
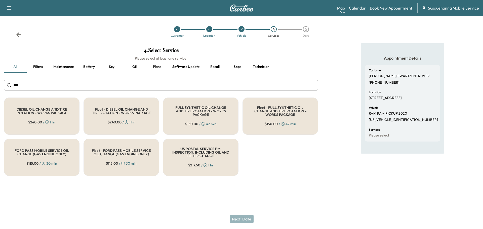
type input "***"
click at [207, 104] on div "FULL SYNTHETIC OIL CHANGE AND TIRE ROTATION - WORKS PACKAGE $ 150.00 / 42 min" at bounding box center [200, 116] width 75 height 37
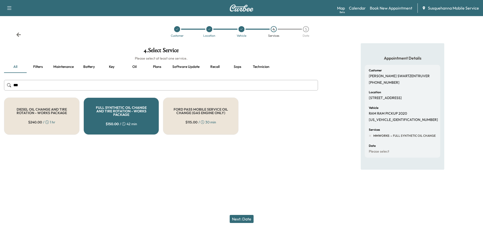
click at [246, 215] on div "Next: Date" at bounding box center [241, 219] width 483 height 20
click at [246, 219] on button "Next: Date" at bounding box center [242, 219] width 24 height 8
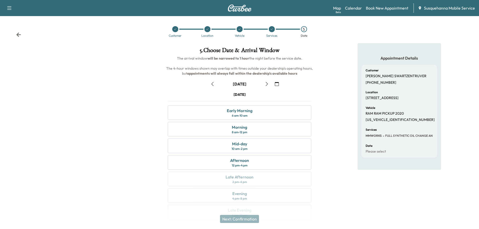
click at [276, 84] on icon "button" at bounding box center [277, 84] width 4 height 4
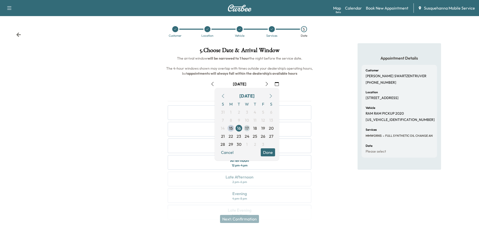
click at [248, 127] on span "17" at bounding box center [247, 128] width 4 height 6
click at [272, 153] on button "Done" at bounding box center [268, 152] width 14 height 8
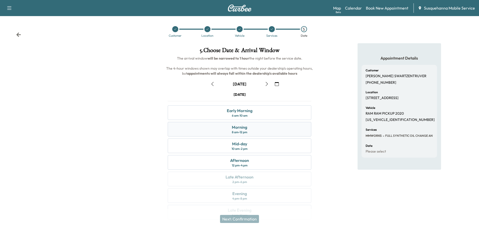
click at [250, 131] on div "Morning 8 am - 12 pm" at bounding box center [240, 129] width 144 height 15
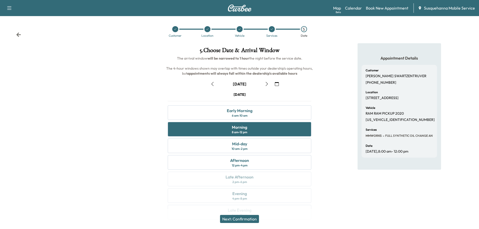
click at [248, 218] on button "Next: Confirmation" at bounding box center [239, 219] width 39 height 8
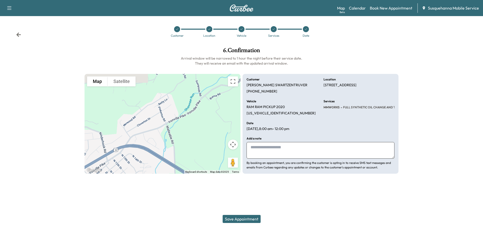
click at [277, 151] on textarea at bounding box center [321, 150] width 148 height 17
type textarea "**********"
click at [255, 219] on button "Save Appointment" at bounding box center [242, 219] width 38 height 8
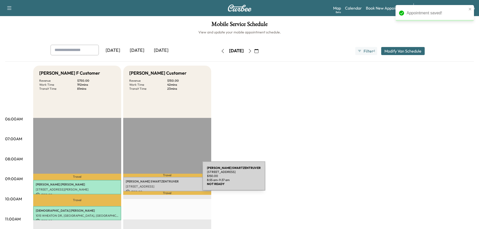
click at [166, 185] on p "[STREET_ADDRESS]" at bounding box center [167, 187] width 83 height 4
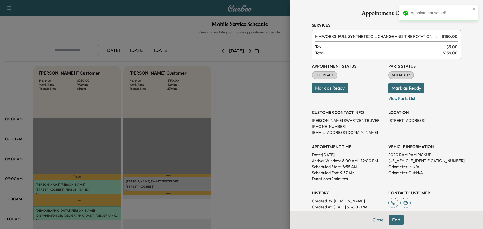
click at [402, 91] on button "Mark as Ready" at bounding box center [407, 88] width 36 height 10
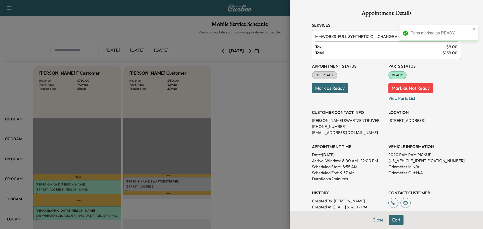
click at [333, 88] on button "Mark as Ready" at bounding box center [330, 88] width 36 height 10
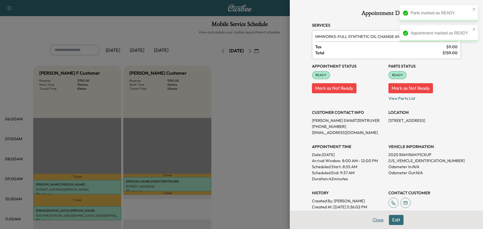
click at [371, 222] on button "Close" at bounding box center [378, 220] width 18 height 10
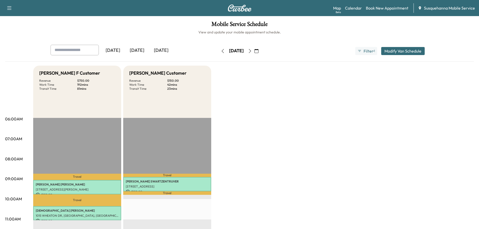
scroll to position [54, 0]
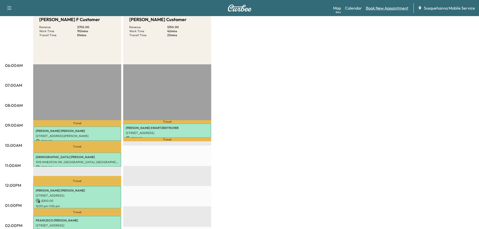
click at [376, 8] on link "Book New Appointment" at bounding box center [387, 8] width 43 height 6
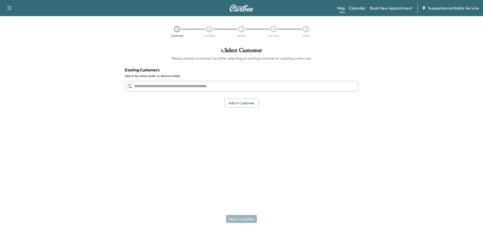
click at [250, 89] on input "text" at bounding box center [242, 86] width 234 height 11
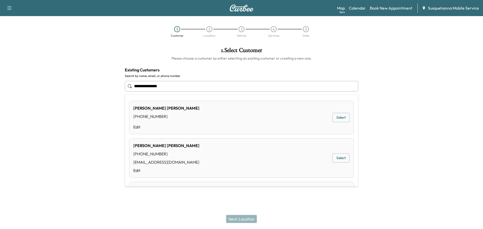
drag, startPoint x: 207, startPoint y: 86, endPoint x: 95, endPoint y: 88, distance: 111.2
click at [95, 88] on div "**********" at bounding box center [241, 100] width 483 height 115
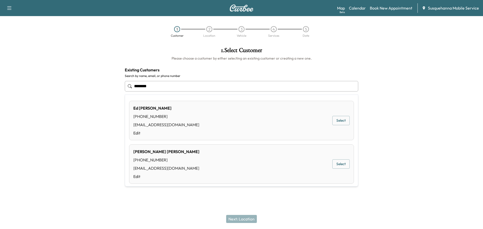
click at [343, 123] on button "Select" at bounding box center [340, 120] width 17 height 9
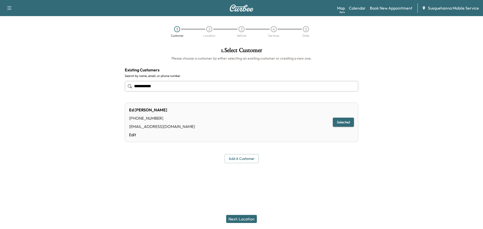
type input "**********"
click at [248, 220] on button "Next: Location" at bounding box center [241, 219] width 31 height 8
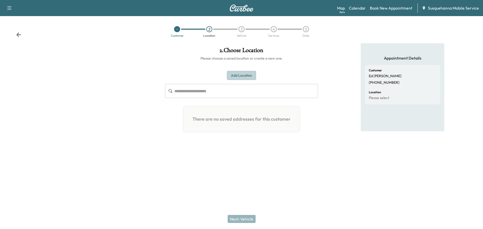
click at [238, 76] on button "Add Location" at bounding box center [241, 75] width 29 height 9
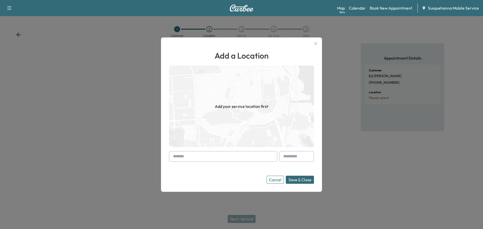
click at [221, 156] on input "text" at bounding box center [223, 156] width 108 height 11
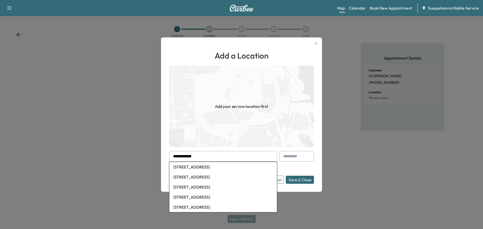
click at [217, 166] on li "[STREET_ADDRESS]" at bounding box center [223, 167] width 108 height 10
type input "**********"
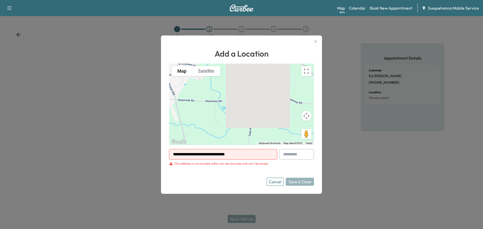
click at [314, 41] on icon "button" at bounding box center [316, 41] width 6 height 6
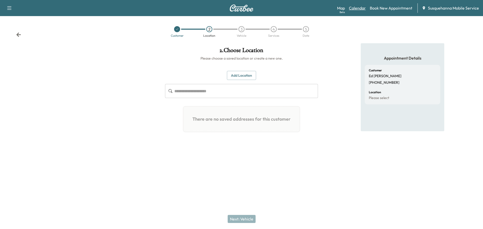
click at [364, 7] on link "Calendar" at bounding box center [357, 8] width 17 height 6
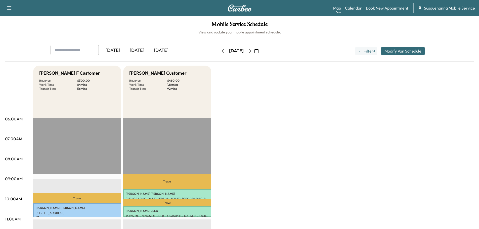
click at [254, 51] on button "button" at bounding box center [250, 51] width 9 height 8
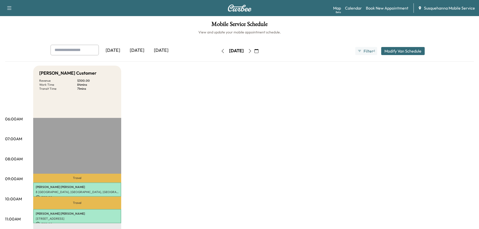
click at [252, 52] on icon "button" at bounding box center [250, 51] width 4 height 4
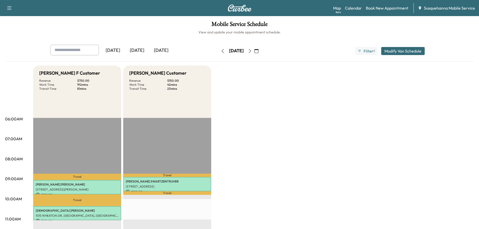
click at [252, 50] on icon "button" at bounding box center [250, 51] width 4 height 4
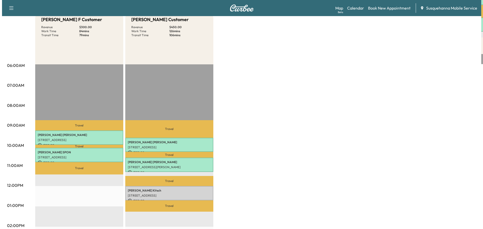
scroll to position [81, 0]
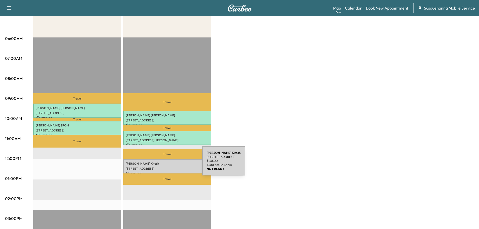
click at [165, 164] on p "[PERSON_NAME]" at bounding box center [167, 164] width 83 height 4
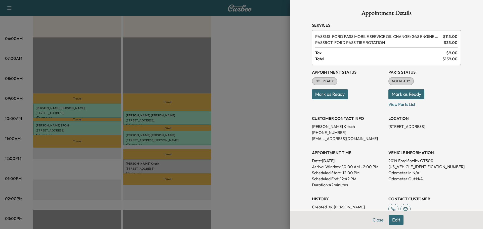
scroll to position [56, 0]
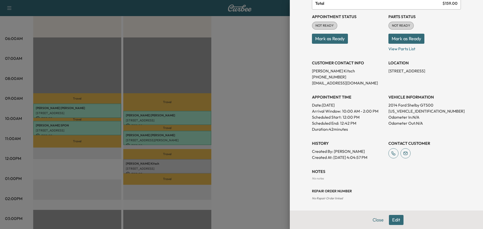
click at [379, 211] on div "Appointment Details Services PASSMS - FORD PASS MOBILE SERVICE OIL CHANGE (GAS …" at bounding box center [386, 77] width 161 height 266
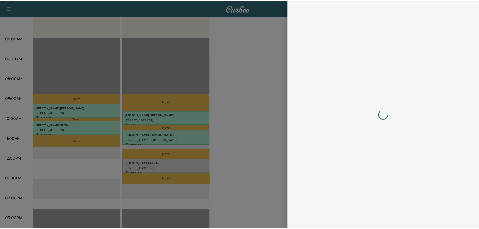
scroll to position [0, 0]
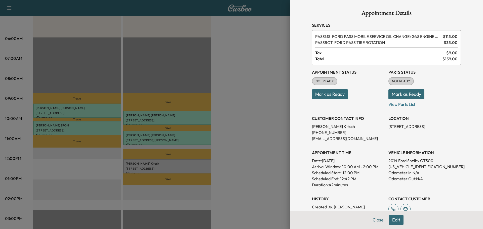
click at [379, 222] on button "Close" at bounding box center [378, 220] width 18 height 10
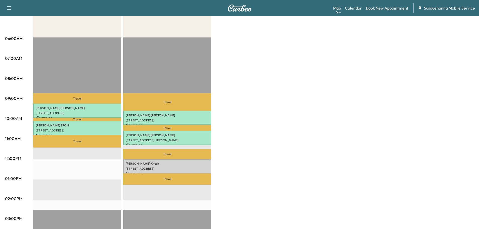
click at [382, 7] on link "Book New Appointment" at bounding box center [387, 8] width 43 height 6
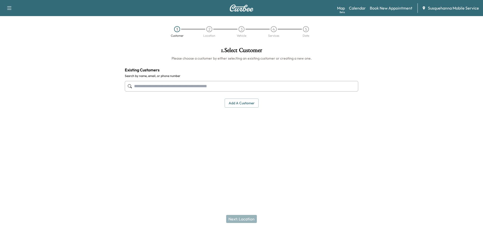
click at [211, 83] on input "text" at bounding box center [242, 86] width 234 height 11
type input "*"
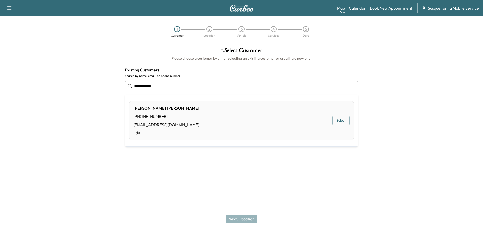
click at [171, 124] on div "[EMAIL_ADDRESS][DOMAIN_NAME]" at bounding box center [166, 125] width 66 height 6
type input "**********"
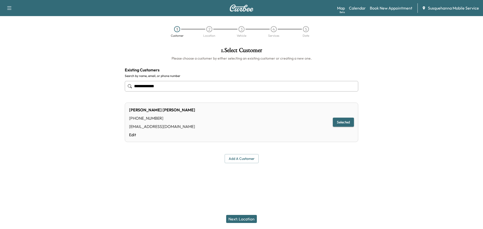
click at [254, 220] on button "Next: Location" at bounding box center [241, 219] width 31 height 8
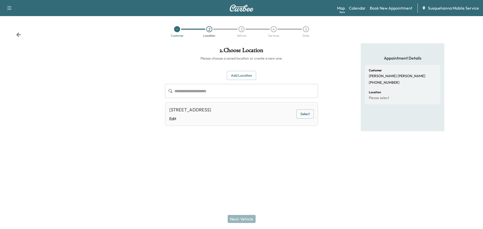
click at [307, 115] on button "Select" at bounding box center [304, 113] width 17 height 9
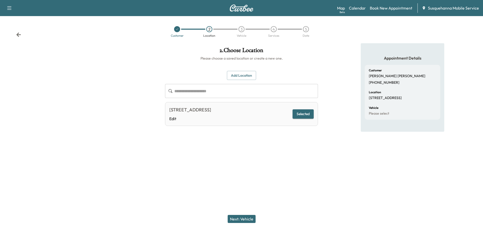
click at [239, 217] on button "Next: Vehicle" at bounding box center [242, 219] width 28 height 8
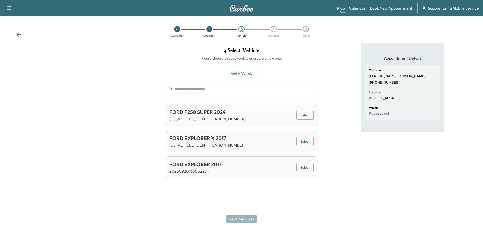
click at [308, 113] on button "Select" at bounding box center [304, 115] width 17 height 9
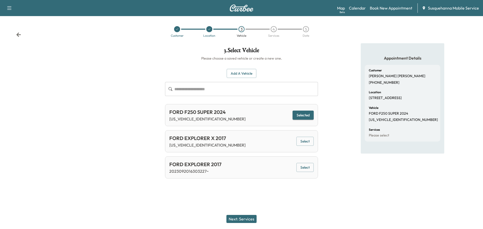
click at [247, 222] on button "Next: Services" at bounding box center [241, 219] width 30 height 8
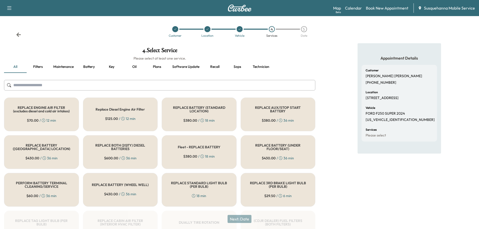
click at [185, 89] on input "text" at bounding box center [160, 85] width 312 height 11
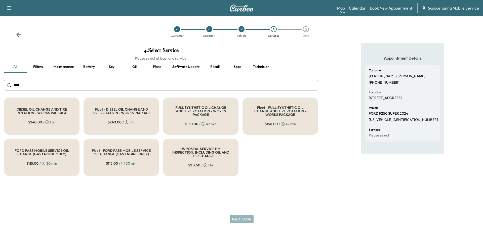
type input "***"
click at [205, 125] on div "$ 150.00 / 42 min" at bounding box center [200, 124] width 31 height 5
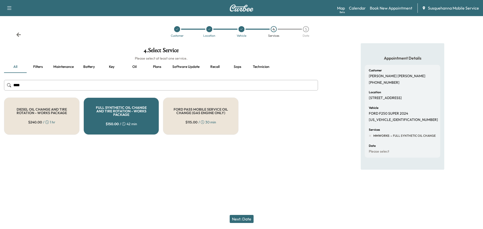
click at [243, 218] on button "Next: Date" at bounding box center [242, 219] width 24 height 8
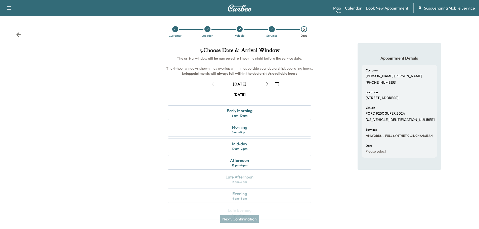
click at [279, 84] on icon "button" at bounding box center [277, 84] width 4 height 4
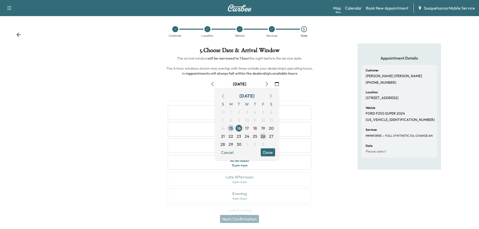
click at [266, 136] on span "26" at bounding box center [263, 136] width 8 height 8
click at [272, 150] on button "Done" at bounding box center [268, 152] width 14 height 8
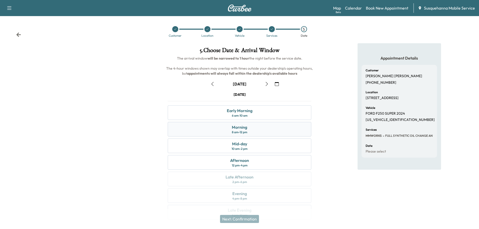
click at [271, 132] on div "Morning 8 am - 12 pm" at bounding box center [240, 129] width 144 height 15
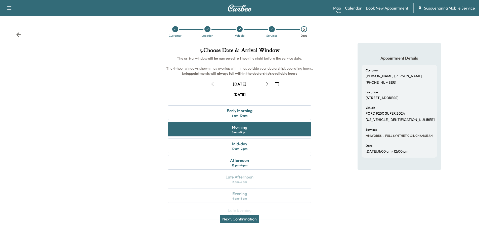
click at [253, 217] on button "Next: Confirmation" at bounding box center [239, 219] width 39 height 8
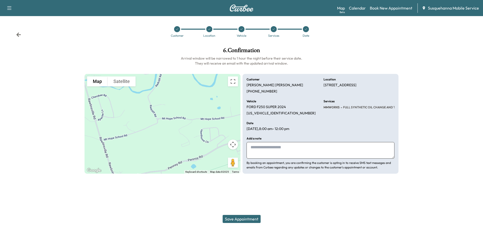
click at [299, 146] on textarea at bounding box center [321, 150] width 148 height 17
type textarea "**********"
click at [245, 221] on button "Save Appointment" at bounding box center [242, 219] width 38 height 8
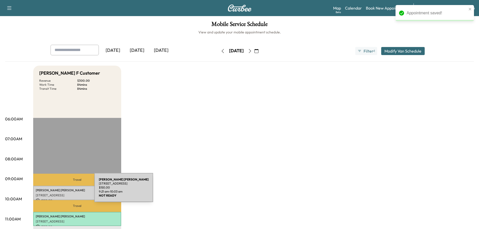
click at [57, 191] on p "[PERSON_NAME]" at bounding box center [77, 190] width 83 height 4
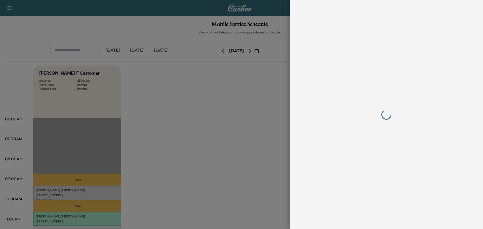
click at [449, 91] on div at bounding box center [386, 114] width 149 height 209
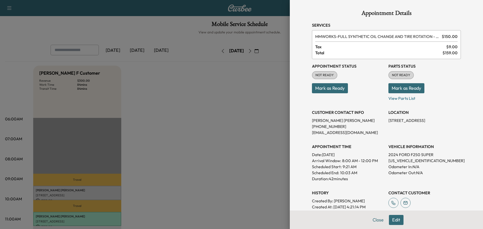
drag, startPoint x: 403, startPoint y: 160, endPoint x: 454, endPoint y: 148, distance: 53.1
click at [454, 148] on h3 "VEHICLE INFORMATION" at bounding box center [425, 147] width 72 height 6
click at [404, 162] on p "[US_VEHICLE_IDENTIFICATION_NUMBER]" at bounding box center [425, 161] width 72 height 6
copy p "[US_VEHICLE_IDENTIFICATION_NUMBER]"
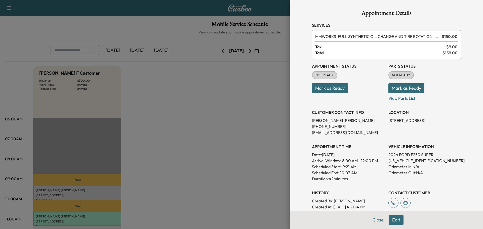
click at [405, 88] on button "Mark as Ready" at bounding box center [407, 88] width 36 height 10
click at [325, 87] on button "Mark as Ready" at bounding box center [330, 88] width 36 height 10
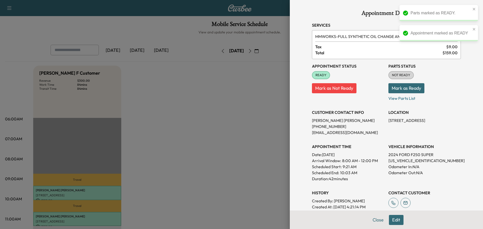
click at [399, 89] on button "Mark as Ready" at bounding box center [407, 88] width 36 height 10
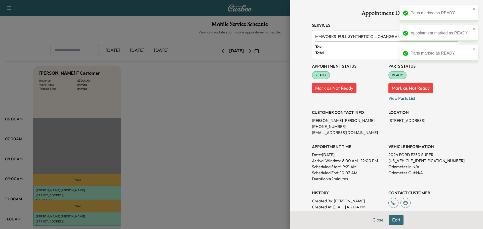
click at [373, 219] on button "Close" at bounding box center [378, 220] width 18 height 10
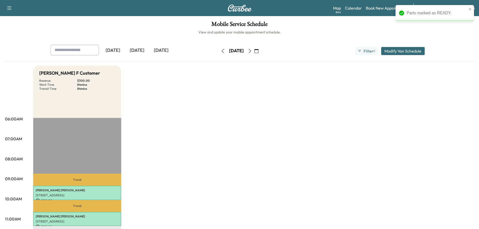
click at [378, 12] on div "Map Beta Calendar Book New Appointment Susquehanna Mobile Service" at bounding box center [404, 8] width 142 height 10
click at [381, 10] on link "Book New Appointment" at bounding box center [387, 8] width 43 height 6
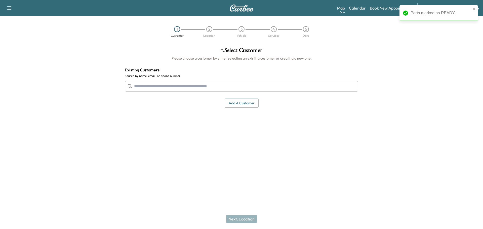
click at [270, 85] on input "text" at bounding box center [242, 86] width 234 height 11
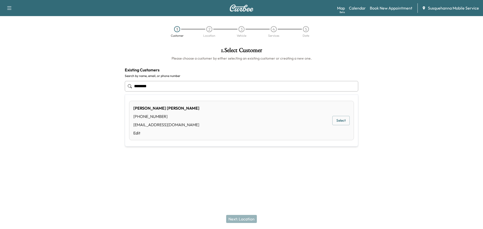
click at [345, 121] on button "Select" at bounding box center [340, 120] width 17 height 9
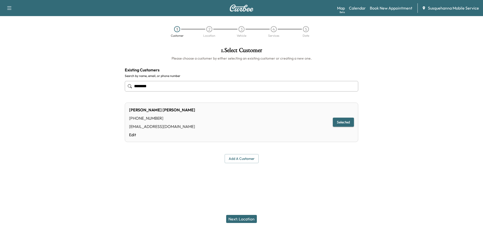
type input "********"
click at [244, 218] on button "Next: Location" at bounding box center [241, 219] width 31 height 8
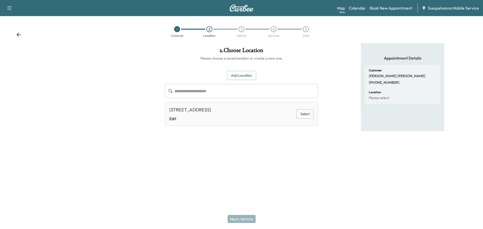
click at [309, 113] on button "Select" at bounding box center [304, 113] width 17 height 9
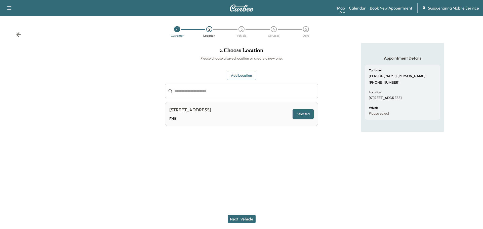
click at [255, 218] on button "Next: Vehicle" at bounding box center [242, 219] width 28 height 8
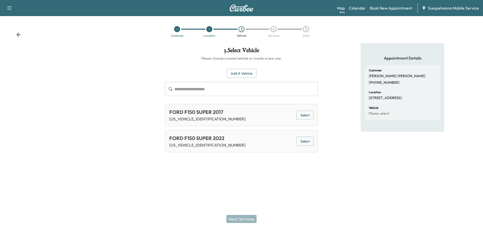
click at [303, 141] on button "Select" at bounding box center [304, 141] width 17 height 9
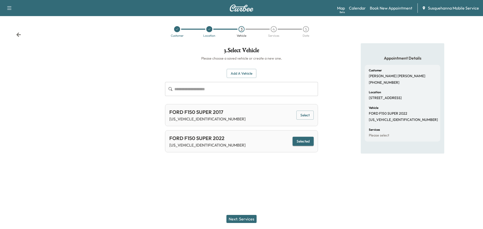
click at [241, 217] on button "Next: Services" at bounding box center [241, 219] width 30 height 8
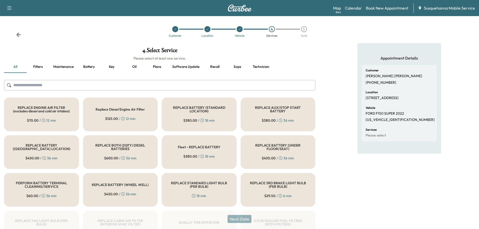
click at [197, 86] on input "text" at bounding box center [160, 85] width 312 height 11
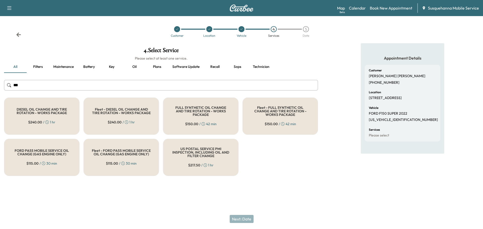
type input "***"
click at [194, 114] on h5 "FULL SYNTHETIC OIL CHANGE AND TIRE ROTATION - WORKS PACKAGE" at bounding box center [200, 111] width 59 height 11
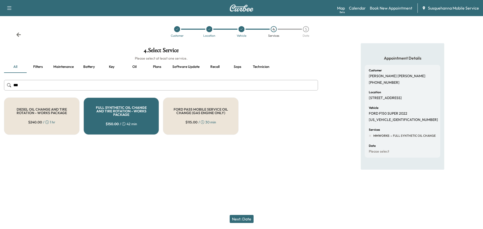
click at [237, 218] on button "Next: Date" at bounding box center [242, 219] width 24 height 8
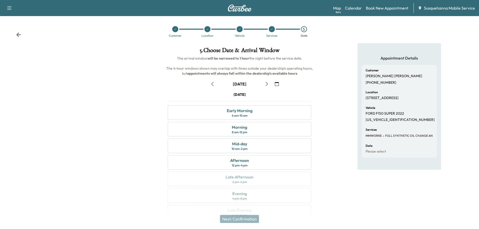
click at [279, 84] on icon "button" at bounding box center [277, 84] width 4 height 4
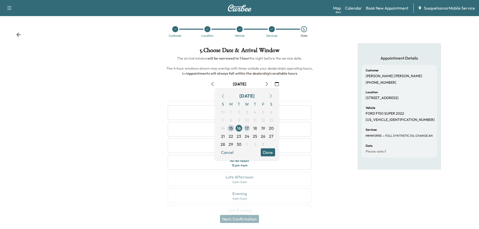
click at [247, 129] on span "17" at bounding box center [247, 128] width 4 height 6
click at [270, 153] on button "Done" at bounding box center [268, 152] width 14 height 8
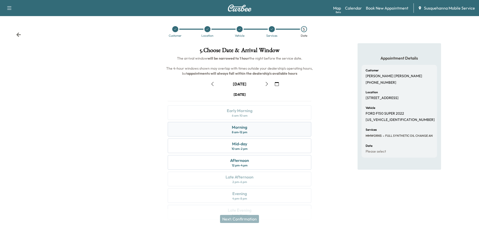
click at [268, 133] on div "Morning 8 am - 12 pm" at bounding box center [240, 129] width 144 height 15
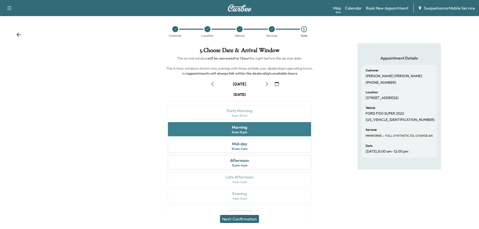
click at [268, 132] on div "Morning 8 am - 12 pm" at bounding box center [240, 129] width 144 height 15
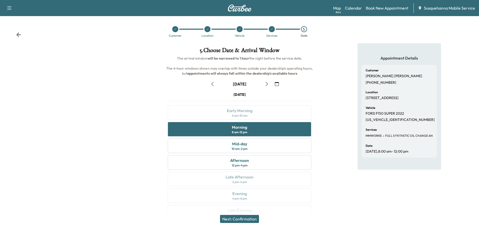
click at [250, 220] on button "Next: Confirmation" at bounding box center [239, 219] width 39 height 8
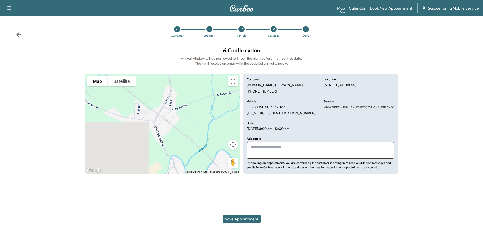
click at [271, 153] on textarea at bounding box center [321, 150] width 148 height 17
type textarea "**********"
click at [248, 217] on button "Save Appointment" at bounding box center [242, 219] width 38 height 8
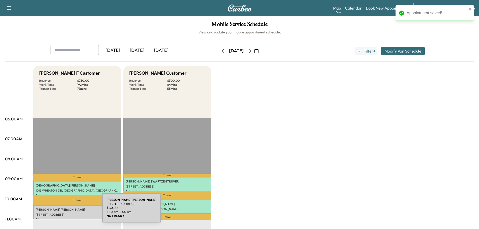
click at [64, 211] on div "[PERSON_NAME] [STREET_ADDRESS] $ 150.00 10:18 am - 11:00 am" at bounding box center [77, 212] width 88 height 14
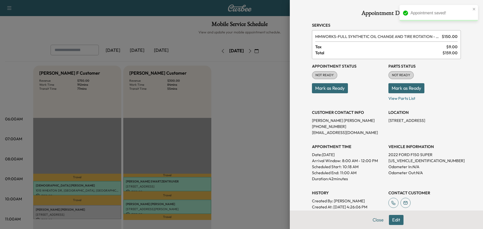
click at [414, 87] on button "Mark as Ready" at bounding box center [407, 88] width 36 height 10
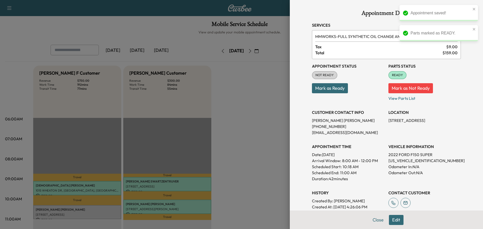
click at [332, 89] on button "Mark as Ready" at bounding box center [330, 88] width 36 height 10
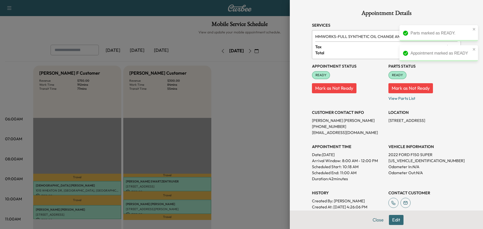
click at [265, 96] on div at bounding box center [241, 114] width 483 height 229
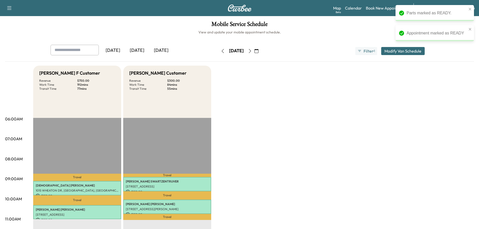
scroll to position [81, 0]
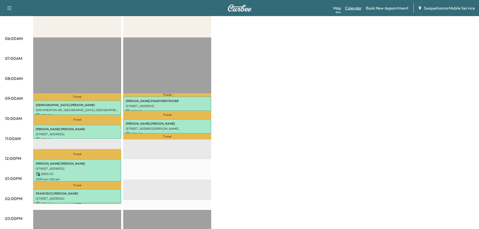
drag, startPoint x: 357, startPoint y: 8, endPoint x: 322, endPoint y: 22, distance: 36.9
click at [357, 8] on link "Calendar" at bounding box center [353, 8] width 17 height 6
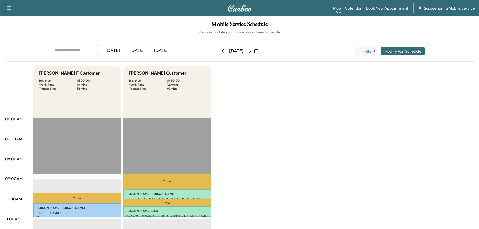
click at [259, 52] on icon "button" at bounding box center [257, 51] width 4 height 4
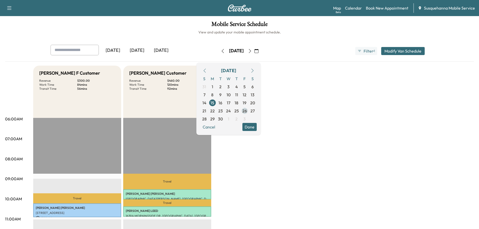
click at [247, 111] on span "26" at bounding box center [245, 111] width 5 height 6
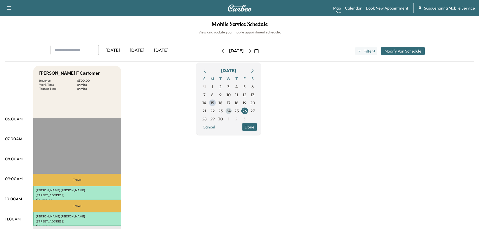
click at [239, 111] on span "25" at bounding box center [237, 111] width 5 height 6
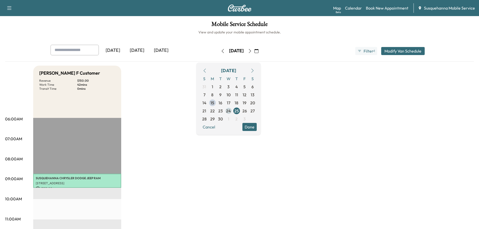
click at [231, 112] on span "24" at bounding box center [228, 111] width 5 height 6
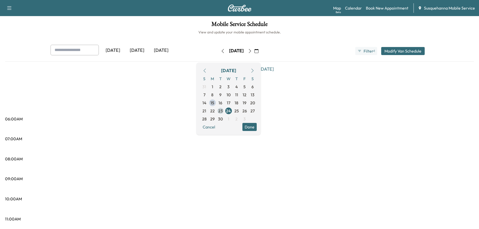
click at [223, 112] on span "23" at bounding box center [220, 111] width 5 height 6
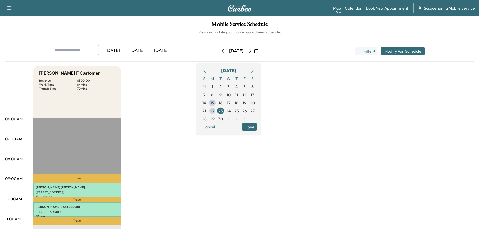
click at [215, 111] on span "22" at bounding box center [212, 111] width 5 height 6
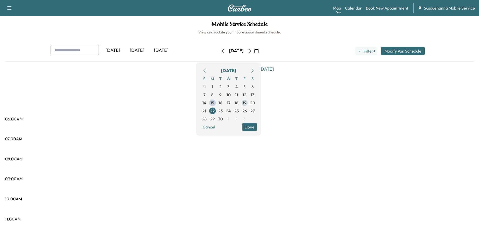
click at [249, 103] on span "19" at bounding box center [245, 103] width 8 height 8
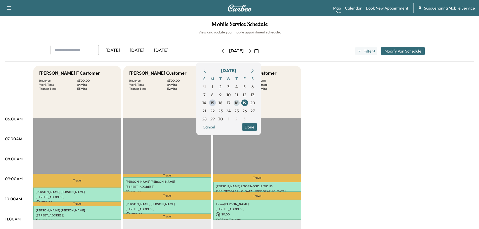
click at [241, 104] on span "18" at bounding box center [237, 103] width 8 height 8
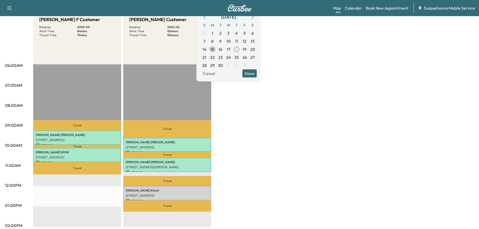
scroll to position [27, 0]
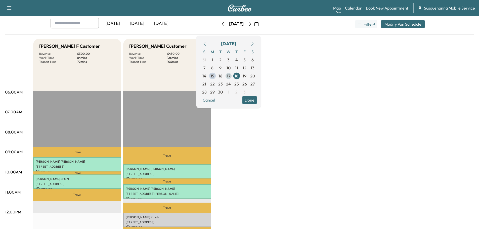
click at [230, 76] on span "17" at bounding box center [229, 76] width 4 height 6
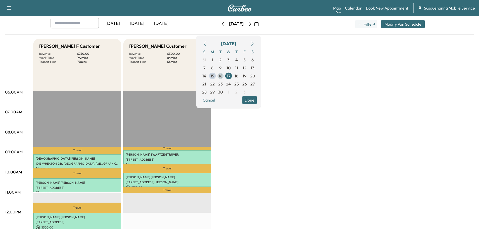
scroll to position [81, 0]
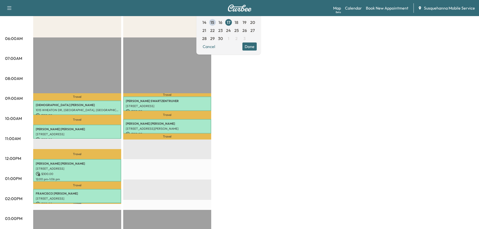
click at [222, 23] on span "16" at bounding box center [221, 22] width 4 height 6
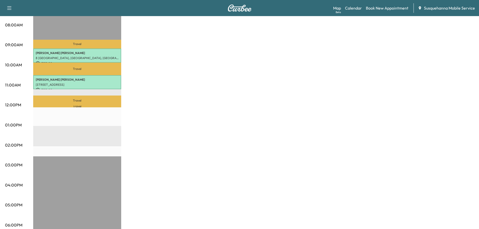
scroll to position [27, 0]
